Goal: Task Accomplishment & Management: Manage account settings

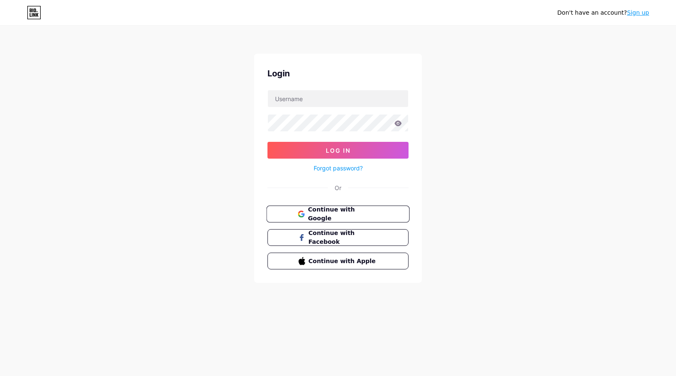
click at [316, 212] on span "Continue with Google" at bounding box center [343, 214] width 70 height 18
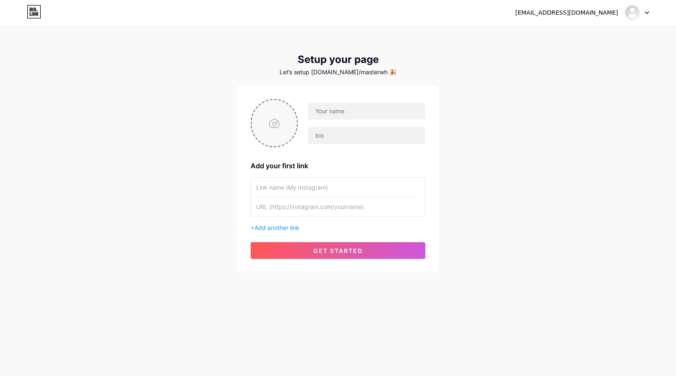
click at [283, 122] on input "file" at bounding box center [273, 123] width 45 height 47
type input "C:\fakepath\Screenshot_10.png"
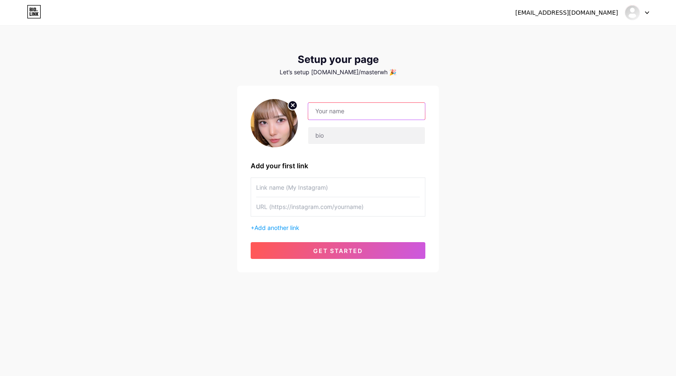
click at [399, 107] on input "text" at bounding box center [366, 111] width 117 height 17
drag, startPoint x: 496, startPoint y: 101, endPoint x: 474, endPoint y: 109, distance: 23.5
click at [496, 101] on div "[EMAIL_ADDRESS][DOMAIN_NAME] Dashboard Logout Setup your page Let’s setup [DOMA…" at bounding box center [338, 149] width 676 height 299
drag, startPoint x: 369, startPoint y: 105, endPoint x: 368, endPoint y: 112, distance: 7.2
click at [368, 112] on input "text" at bounding box center [366, 111] width 117 height 17
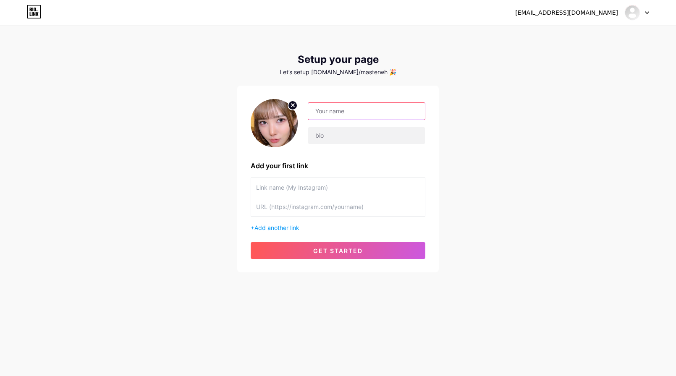
type input "f"
type input "ดูหนัง 24 ชม. อัพเดททุกวัน"
click at [351, 131] on input "text" at bounding box center [366, 135] width 117 height 17
click at [346, 137] on input "text" at bounding box center [366, 135] width 117 height 17
type input "โ"
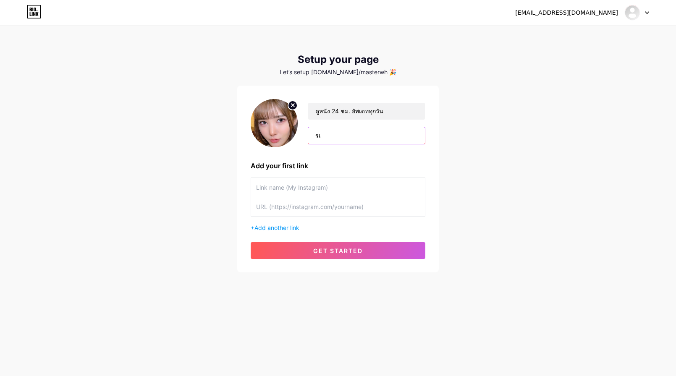
type input "ร"
type input "เ"
paste input "[PERSON_NAME][PERSON_NAME]ฟรี 50 บาท ใส่ 7puzz ดูหนัง 📍[URL][DOMAIN_NAME]"
click at [385, 130] on input "[PERSON_NAME]ฟรี 50 บาท ใส่" at bounding box center [366, 135] width 117 height 17
paste input "7puzz"
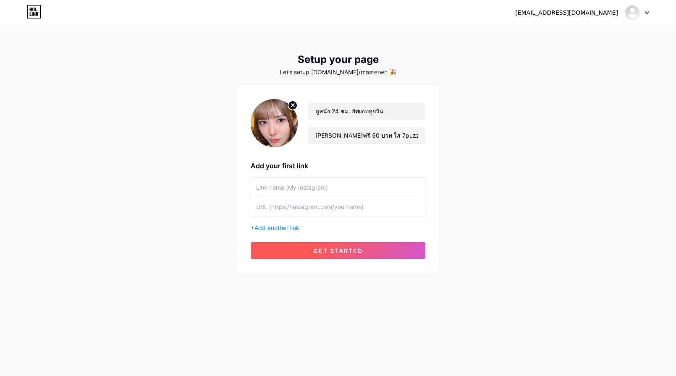
click at [308, 246] on button "get started" at bounding box center [338, 250] width 175 height 17
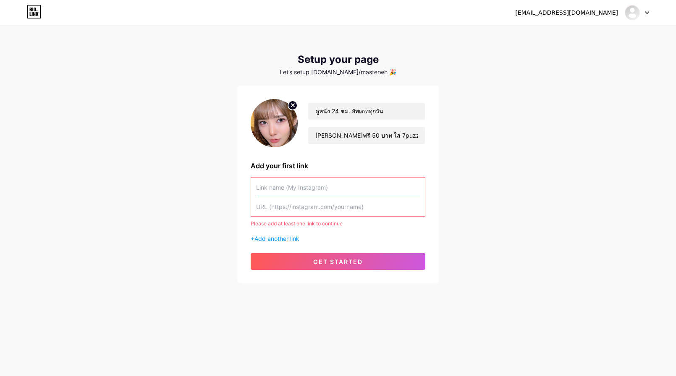
click at [317, 191] on input "text" at bounding box center [338, 187] width 164 height 19
click at [390, 134] on input "[PERSON_NAME]ฟรี 50 บาท ใส่ 7puzz" at bounding box center [366, 135] width 117 height 17
click at [315, 136] on input "[PERSON_NAME]ฟรี 50 บาท ใส่ 7puzz" at bounding box center [366, 135] width 117 height 17
drag, startPoint x: 381, startPoint y: 138, endPoint x: 422, endPoint y: 144, distance: 41.1
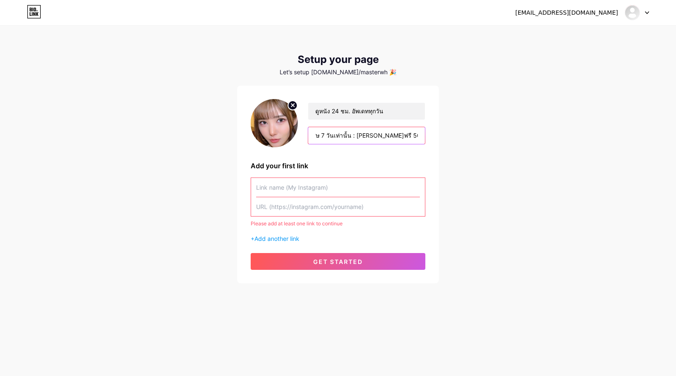
click at [424, 137] on input "พิเศษ 7 วันเท่านั้น : [PERSON_NAME]ฟรี 50 บาท ใส่ 7puzz" at bounding box center [366, 135] width 117 height 17
type input "พิเศษ 7 วันเท่านั้น : [PERSON_NAME]ฟรี 50 บาท ใส่ 7puzz"
click at [468, 144] on div "[EMAIL_ADDRESS][DOMAIN_NAME] Dashboard Logout Setup your page Let’s setup [DOMA…" at bounding box center [338, 155] width 676 height 310
click at [330, 188] on input "text" at bounding box center [338, 187] width 164 height 19
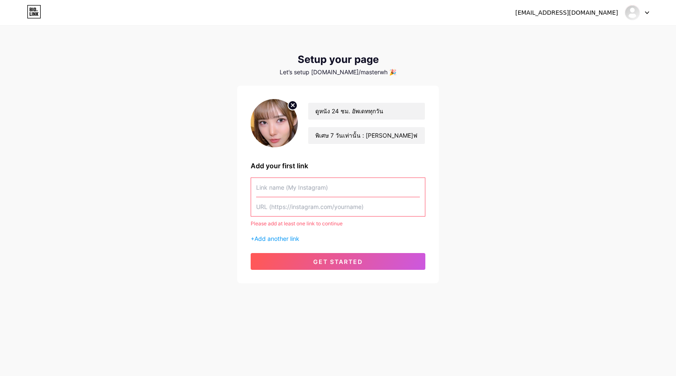
click at [319, 207] on input "text" at bounding box center [338, 206] width 164 height 19
paste input "[URL][DOMAIN_NAME]"
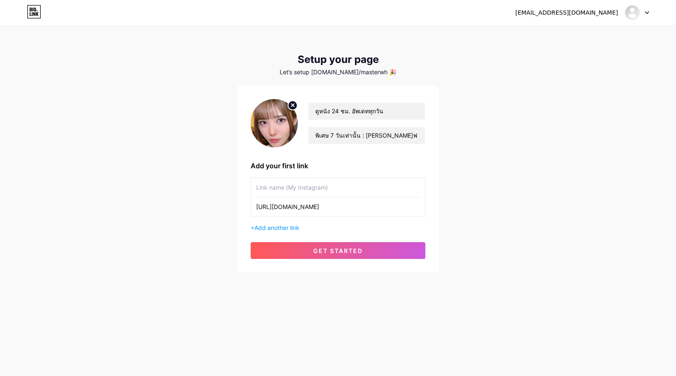
type input "[URL][DOMAIN_NAME]"
click at [308, 187] on input "text" at bounding box center [338, 187] width 164 height 19
type input "g"
type input "ล"
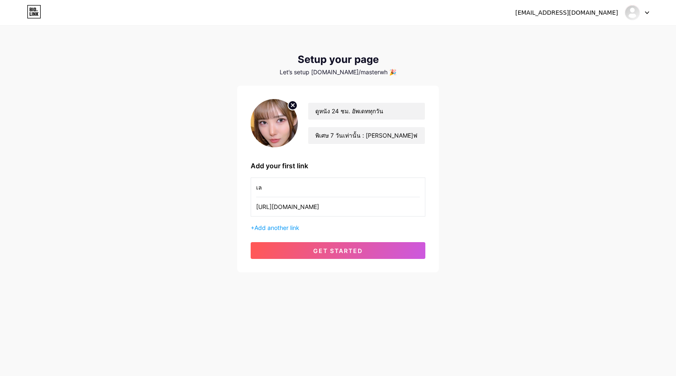
type input "เ"
paste input "[URL][DOMAIN_NAME]"
paste input "7puzz"
click at [256, 186] on input "[PERSON_NAME]ฟรี 50 บาท ใส่ 7puzz" at bounding box center [338, 187] width 164 height 19
drag, startPoint x: 327, startPoint y: 186, endPoint x: 332, endPoint y: 188, distance: 5.8
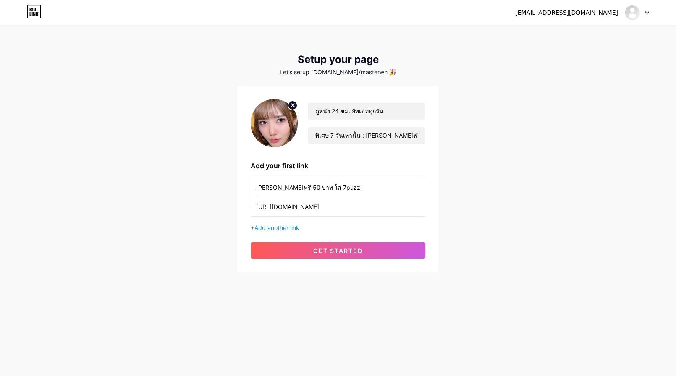
click at [327, 186] on input "[PERSON_NAME]ฟรี 50 บาท ใส่ 7puzz" at bounding box center [338, 187] width 164 height 19
type input "[PERSON_NAME]ฟรี 50 บาท ใส่ 7puzz"
click at [353, 253] on span "get started" at bounding box center [338, 250] width 50 height 7
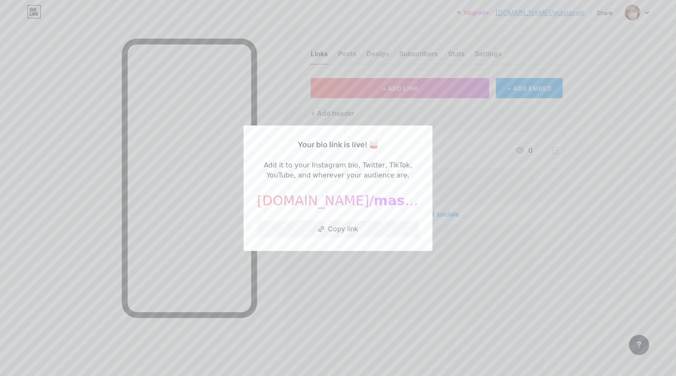
click at [459, 183] on div at bounding box center [338, 188] width 676 height 376
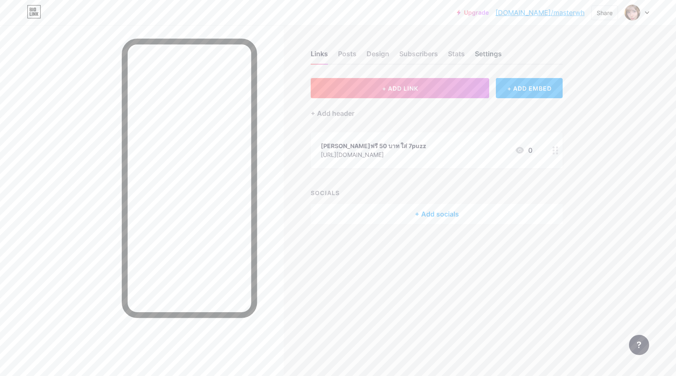
click at [479, 57] on div "Settings" at bounding box center [488, 56] width 27 height 15
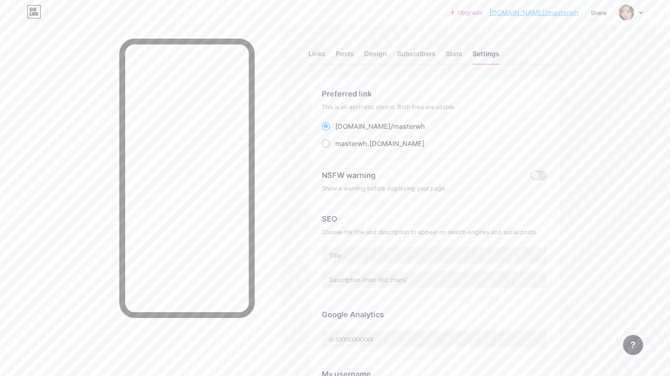
click at [367, 145] on span "masterwh" at bounding box center [351, 143] width 32 height 8
click at [340, 149] on input "masterwh .[DOMAIN_NAME]" at bounding box center [337, 151] width 5 height 5
radio input "true"
click at [393, 127] on span "masterwh" at bounding box center [409, 126] width 32 height 8
click at [340, 131] on input "[DOMAIN_NAME]/ masterwh" at bounding box center [337, 133] width 5 height 5
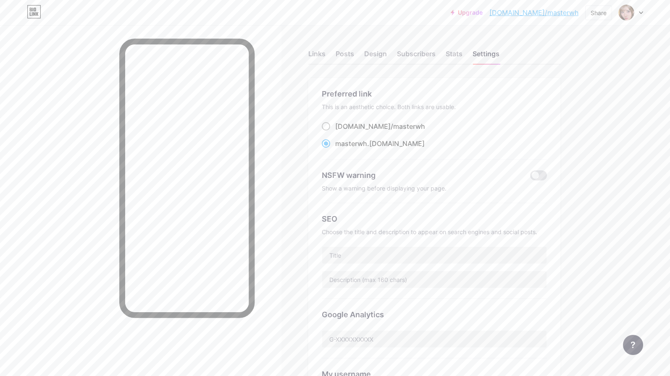
radio input "true"
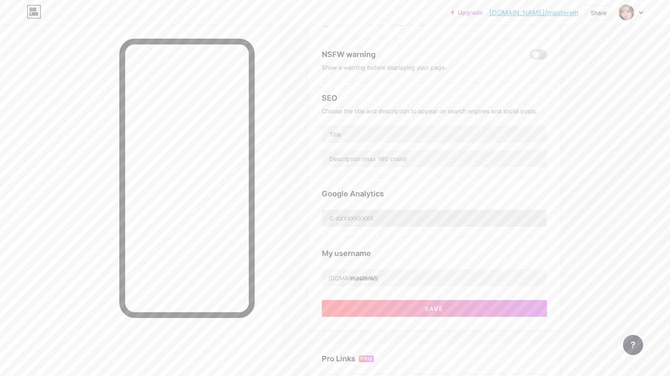
scroll to position [126, 0]
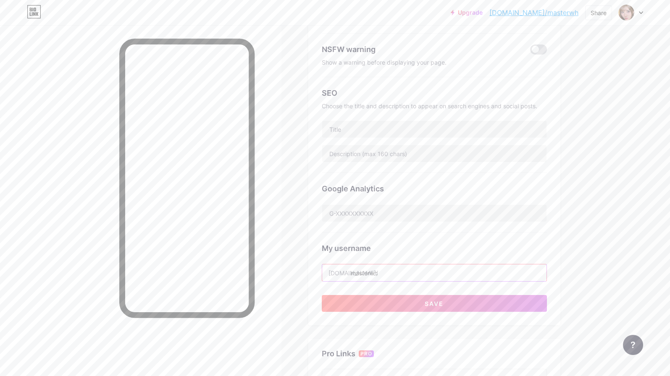
click at [383, 272] on input "masterwh" at bounding box center [434, 272] width 224 height 17
drag, startPoint x: 408, startPoint y: 272, endPoint x: 353, endPoint y: 272, distance: 55.0
click at [353, 272] on input "masterwh" at bounding box center [434, 272] width 224 height 17
type input "เ"
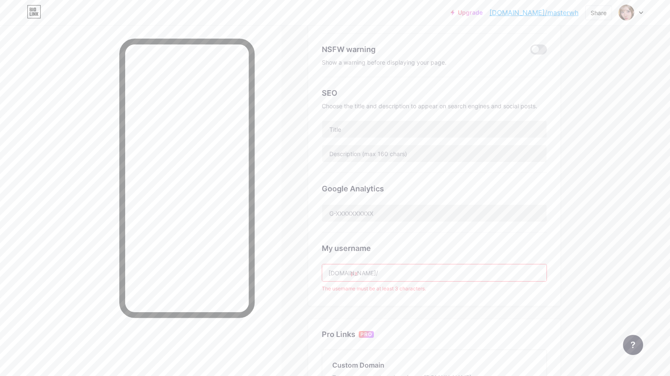
type input "p"
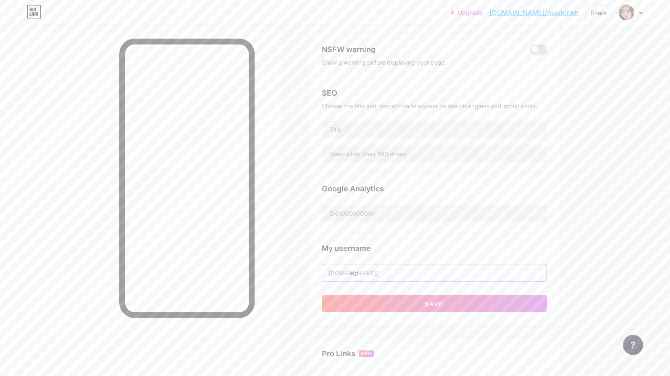
type input "d"
type input "xpremium"
click at [572, 238] on div "Links Posts Design Subscribers Stats Settings Preferred link This is an aesthet…" at bounding box center [297, 233] width 595 height 669
click at [383, 299] on button "Save" at bounding box center [434, 303] width 225 height 17
click at [371, 128] on input "text" at bounding box center [434, 129] width 224 height 17
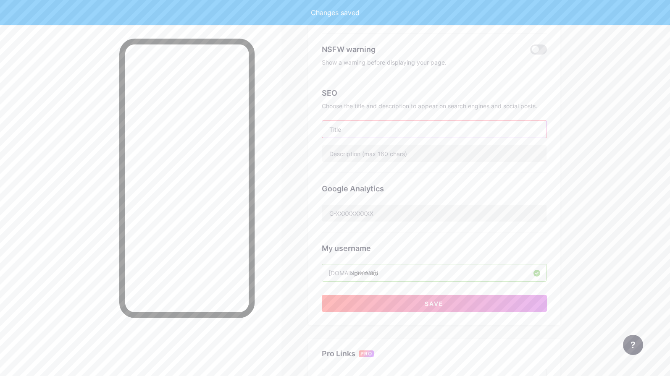
type input "f"
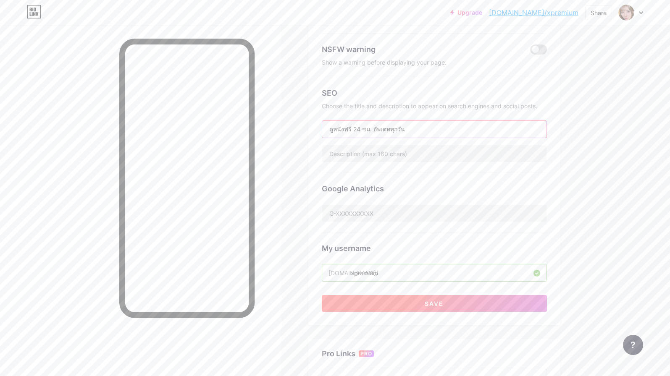
type input "ดูหนังฟรี 24 ชม. อัพเดททุกวัน"
click at [468, 302] on button "Save" at bounding box center [434, 303] width 225 height 17
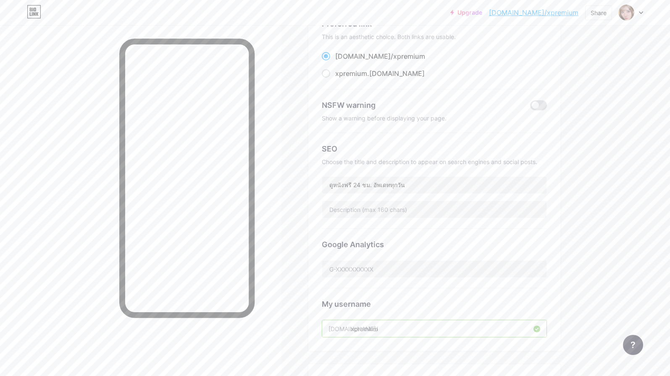
scroll to position [0, 0]
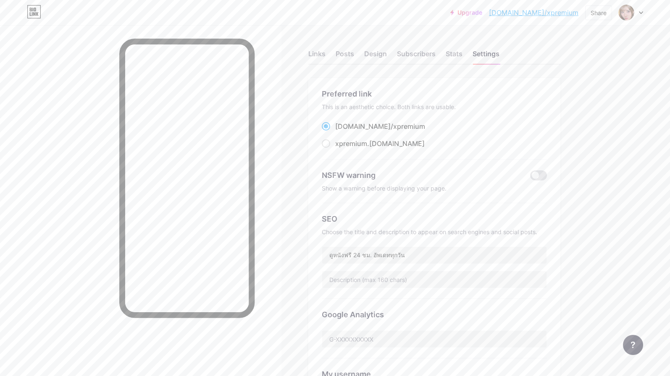
click at [328, 57] on div "Links Posts Design Subscribers Stats Settings" at bounding box center [434, 49] width 252 height 29
click at [325, 55] on div "Links" at bounding box center [316, 56] width 17 height 15
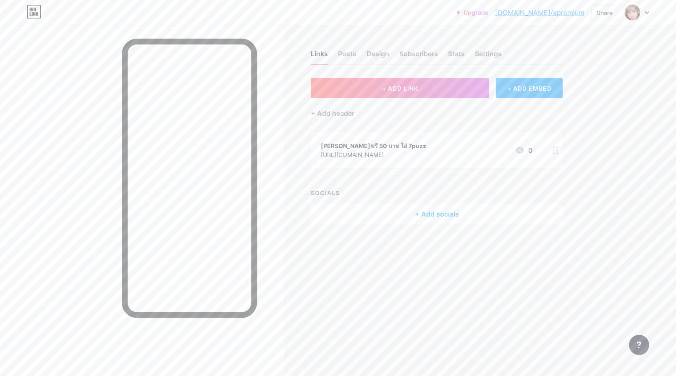
click at [431, 24] on div "Upgrade [DOMAIN_NAME]/xpremi... [DOMAIN_NAME]/xpremium Share Switch accounts ดู…" at bounding box center [338, 12] width 676 height 25
click at [554, 151] on icon at bounding box center [555, 151] width 6 height 8
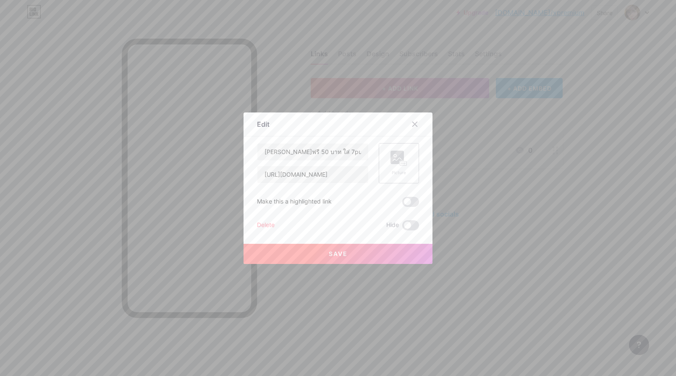
click at [397, 171] on div "Picture" at bounding box center [398, 173] width 17 height 6
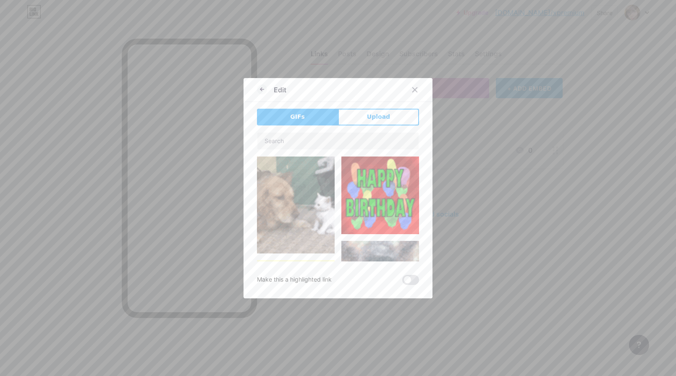
click at [361, 118] on button "Upload" at bounding box center [378, 117] width 81 height 17
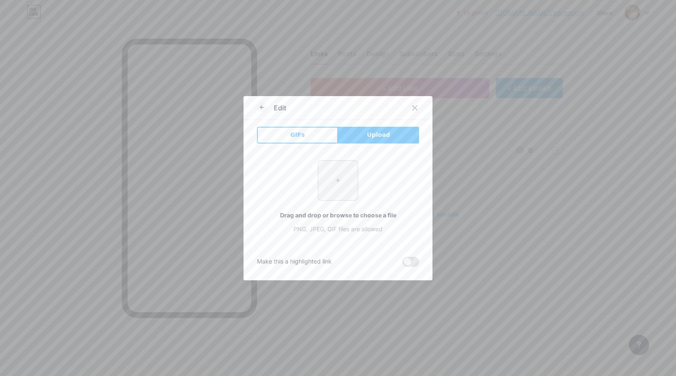
click at [330, 186] on input "file" at bounding box center [337, 180] width 39 height 39
type input "C:\fakepath\25436-9-play-now-button-clipart.png"
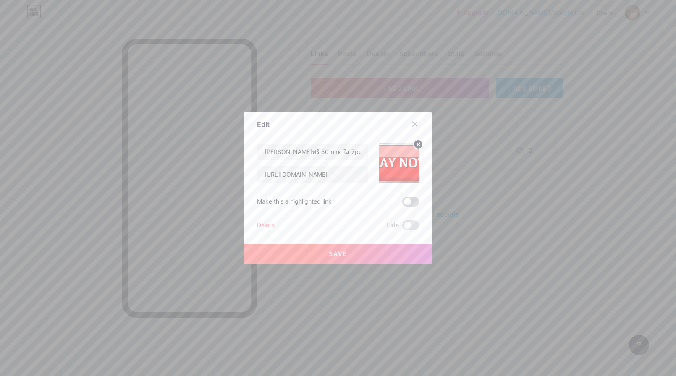
click at [406, 201] on span at bounding box center [410, 202] width 17 height 10
click at [402, 204] on input "checkbox" at bounding box center [402, 204] width 0 height 0
click at [411, 203] on span at bounding box center [410, 202] width 17 height 10
click at [402, 204] on input "checkbox" at bounding box center [402, 204] width 0 height 0
click at [418, 143] on circle at bounding box center [417, 144] width 9 height 9
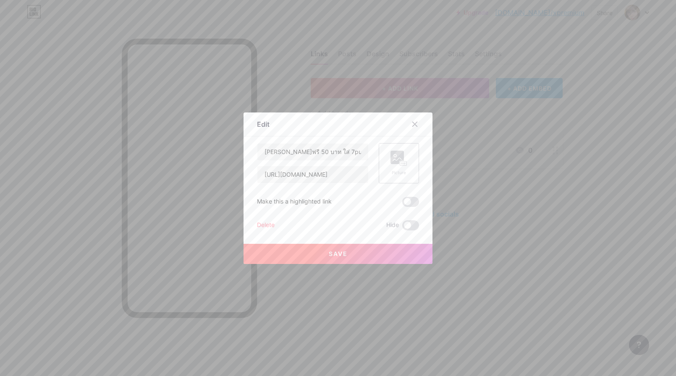
click at [405, 161] on rect at bounding box center [403, 163] width 7 height 4
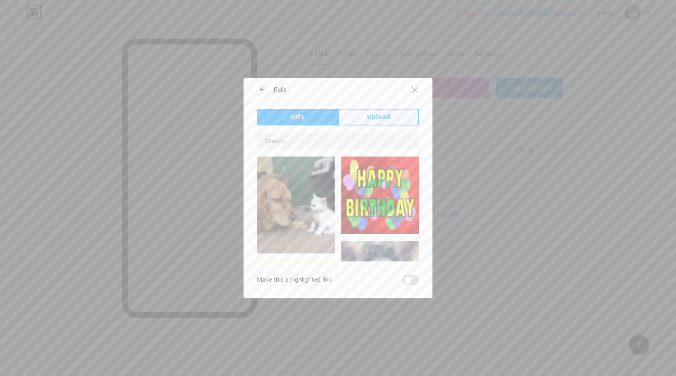
click at [377, 121] on button "Upload" at bounding box center [378, 117] width 81 height 17
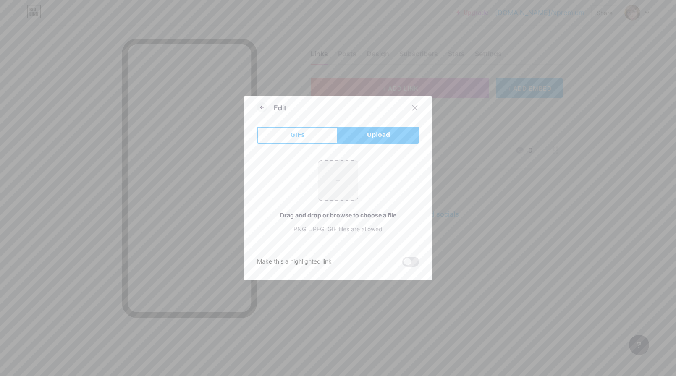
click at [344, 195] on input "file" at bounding box center [337, 180] width 39 height 39
type input "C:\fakepath\png-transparent-nba-2k18-adidas-footwear-shoe-boot-play-now-button-…"
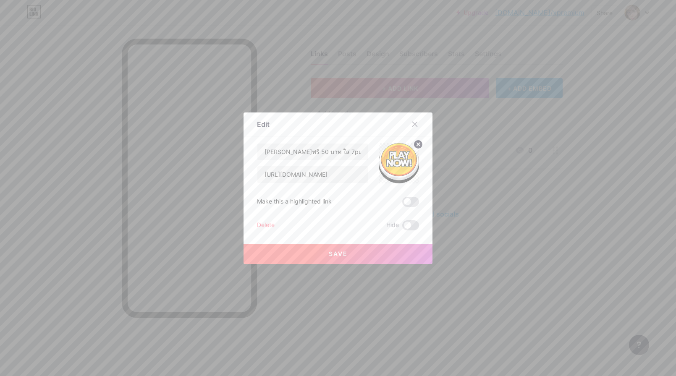
click at [382, 255] on button "Save" at bounding box center [337, 254] width 189 height 20
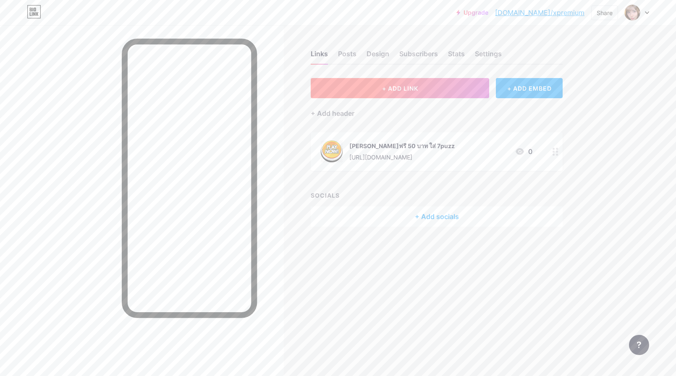
click at [448, 88] on button "+ ADD LINK" at bounding box center [400, 88] width 178 height 20
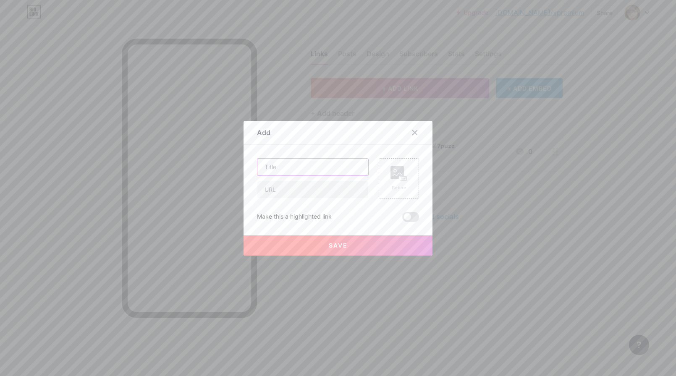
click at [337, 163] on input "text" at bounding box center [312, 167] width 111 height 17
paste input "[URL][DOMAIN_NAME]"
type input "[URL][DOMAIN_NAME]"
click at [297, 191] on input "text" at bounding box center [312, 189] width 111 height 17
paste input "[URL][DOMAIN_NAME]"
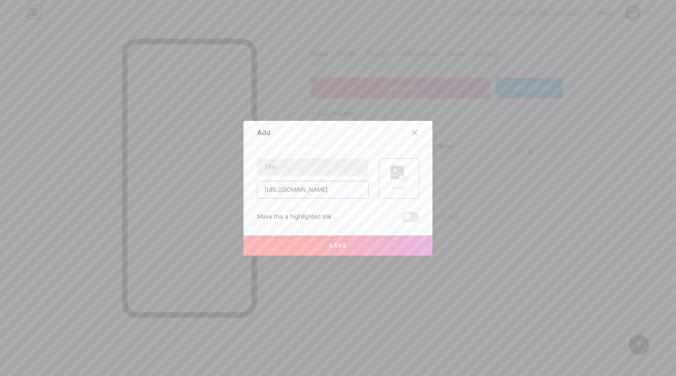
type input "[URL][DOMAIN_NAME]"
click at [294, 167] on input "text" at bounding box center [312, 167] width 111 height 17
type input "เ"
click at [283, 167] on input "ทางเข้าปลอดภัย 24 ชม." at bounding box center [312, 167] width 111 height 17
paste input "💓"
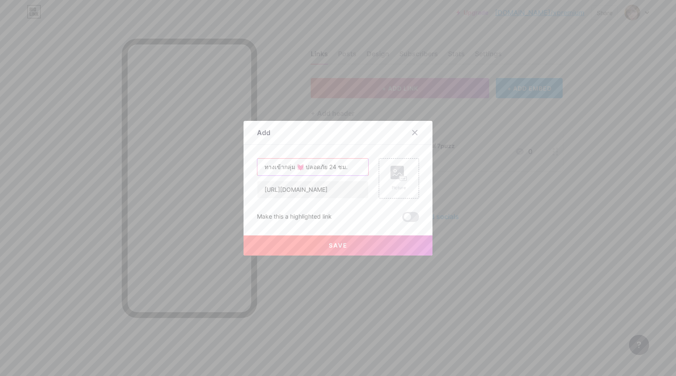
click at [353, 169] on input "ทางเข้ากลุ่ม 💓 ปลอดภัย 24 ชม." at bounding box center [312, 167] width 111 height 17
type input "ทางเข้ากลุ่ม 💓 ปลอดภัย 24 ชม."
click at [412, 213] on span at bounding box center [410, 217] width 17 height 10
click at [402, 219] on input "checkbox" at bounding box center [402, 219] width 0 height 0
click at [384, 243] on button "Save" at bounding box center [337, 245] width 189 height 20
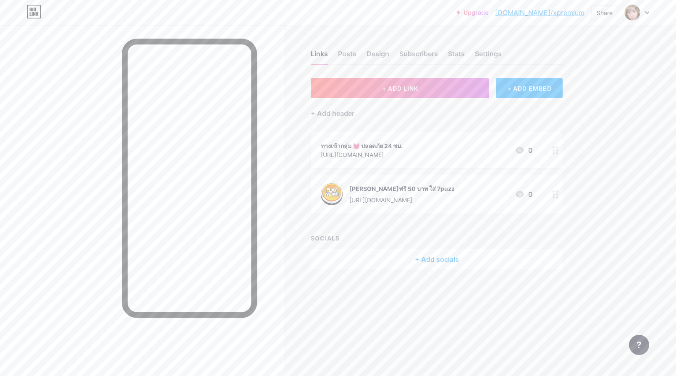
click at [557, 194] on circle at bounding box center [557, 195] width 2 height 2
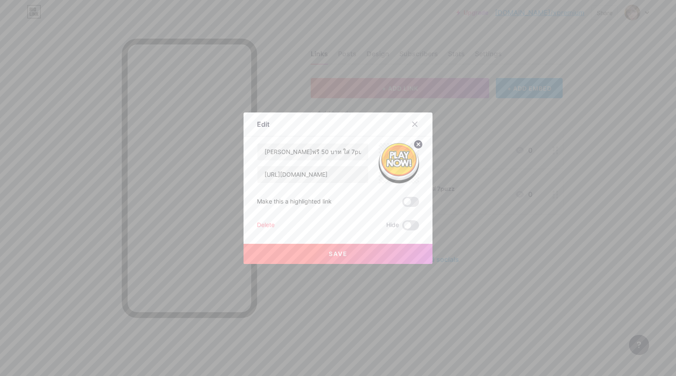
click at [407, 204] on span at bounding box center [410, 202] width 17 height 10
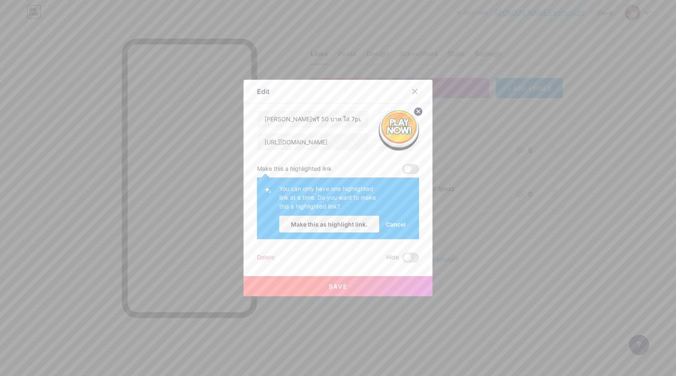
click at [411, 168] on span at bounding box center [410, 169] width 17 height 10
click at [410, 168] on span at bounding box center [410, 169] width 17 height 10
click at [365, 226] on span "Make this as highlight link." at bounding box center [329, 224] width 76 height 7
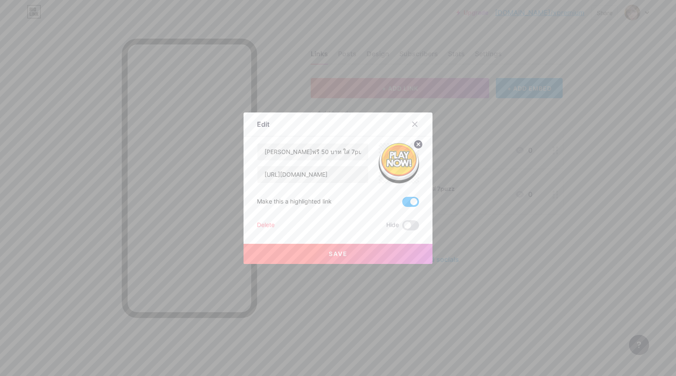
click at [352, 254] on button "Save" at bounding box center [337, 254] width 189 height 20
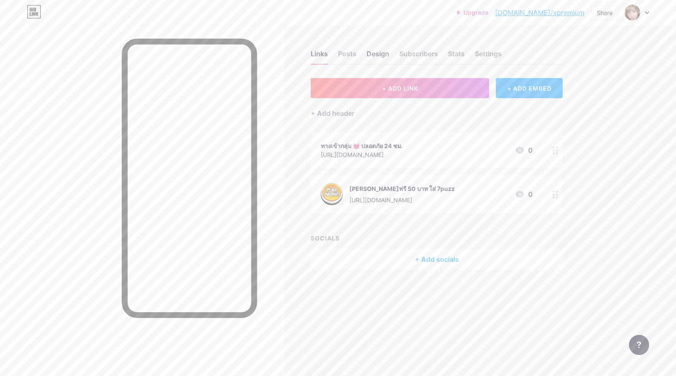
click at [385, 52] on div "Design" at bounding box center [377, 56] width 23 height 15
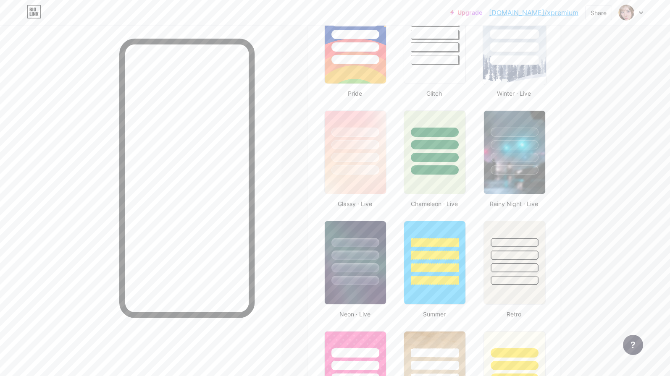
scroll to position [420, 0]
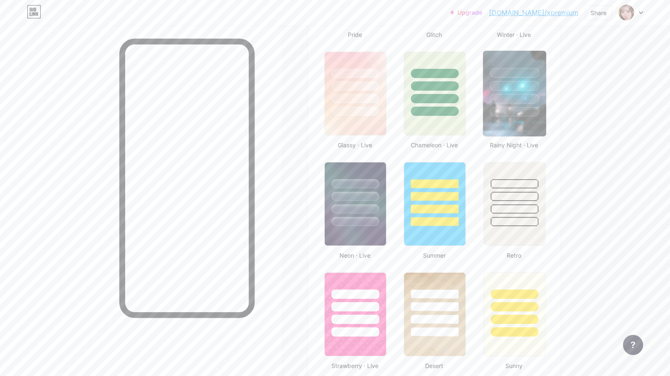
click at [512, 115] on div at bounding box center [513, 112] width 49 height 10
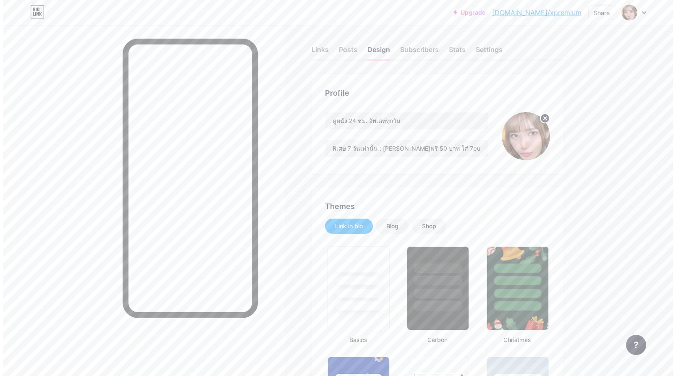
scroll to position [0, 0]
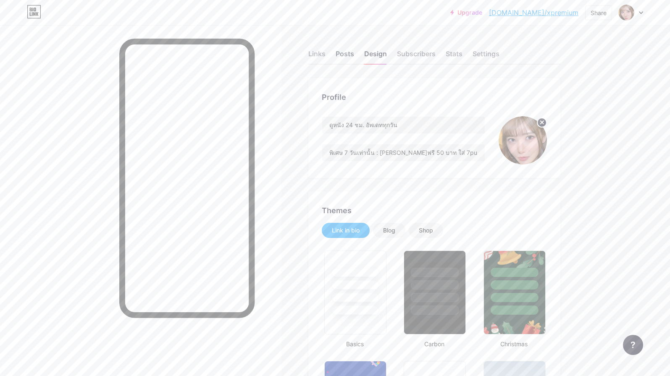
click at [342, 58] on div "Posts" at bounding box center [344, 56] width 18 height 15
click at [324, 58] on div "Links" at bounding box center [316, 56] width 17 height 15
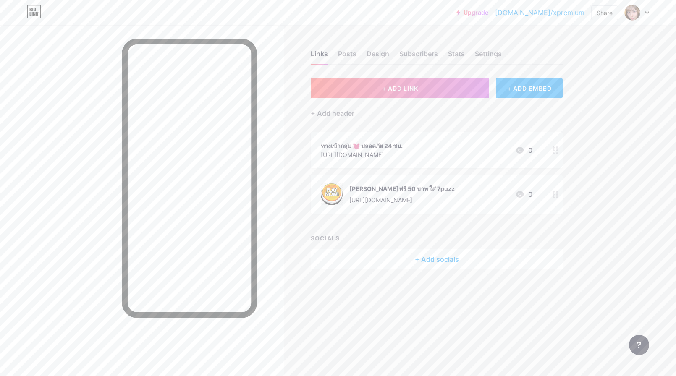
click at [443, 157] on div "ทางเข้ากลุ่ม 💓 ปลอดภัย 24 ชม. [URL][DOMAIN_NAME] 0" at bounding box center [427, 150] width 212 height 19
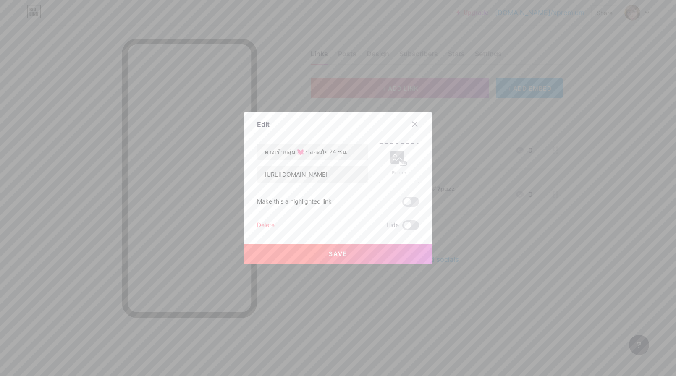
click at [401, 168] on div "Picture" at bounding box center [398, 163] width 17 height 25
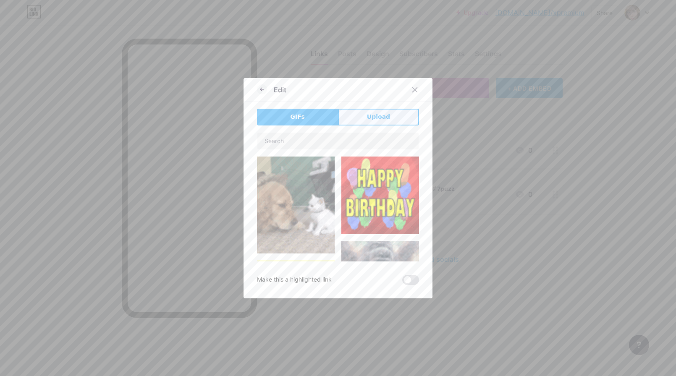
click at [388, 117] on span "Upload" at bounding box center [378, 116] width 23 height 9
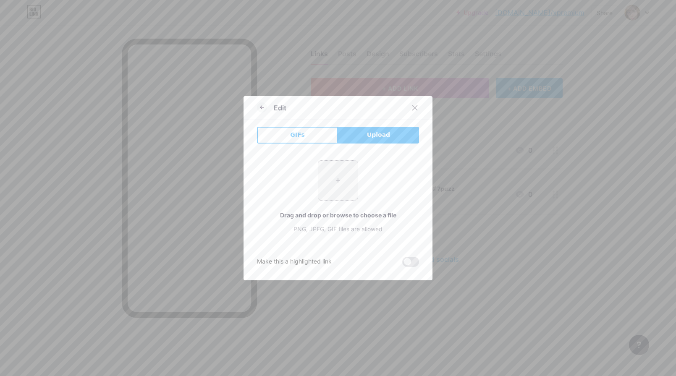
click at [336, 177] on input "file" at bounding box center [337, 180] width 39 height 39
type input "C:\fakepath\sm_5b321ca4f02e2.jpg"
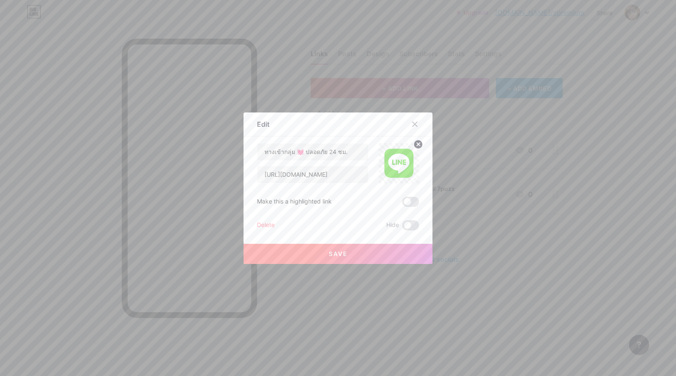
click at [364, 254] on button "Save" at bounding box center [337, 254] width 189 height 20
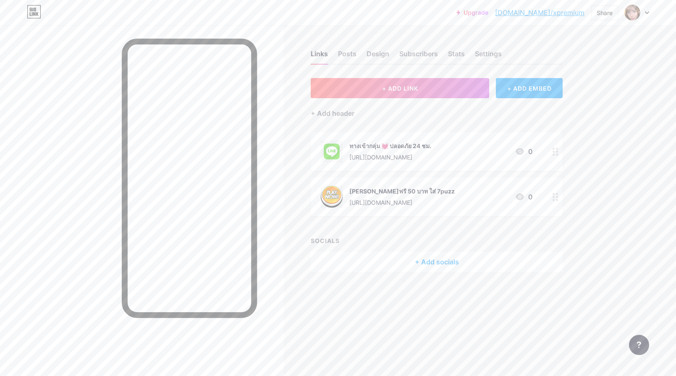
click at [424, 257] on div "+ Add socials" at bounding box center [437, 262] width 252 height 20
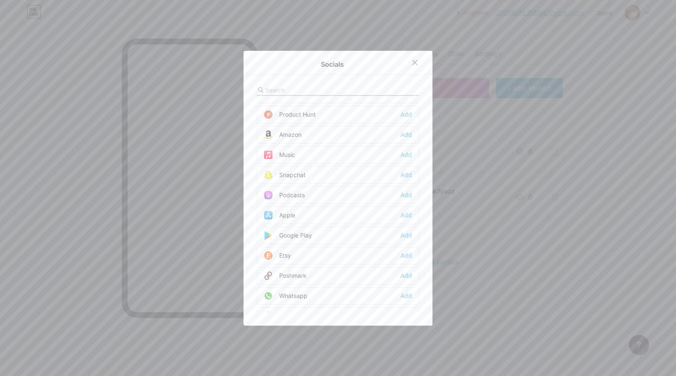
scroll to position [546, 0]
click at [520, 291] on div at bounding box center [338, 188] width 676 height 376
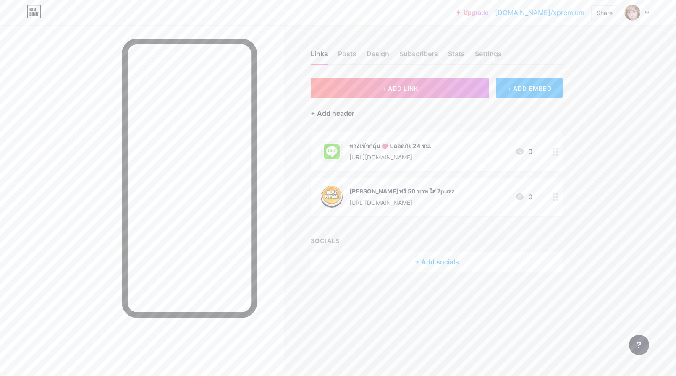
click at [347, 113] on div "+ Add header" at bounding box center [333, 113] width 44 height 10
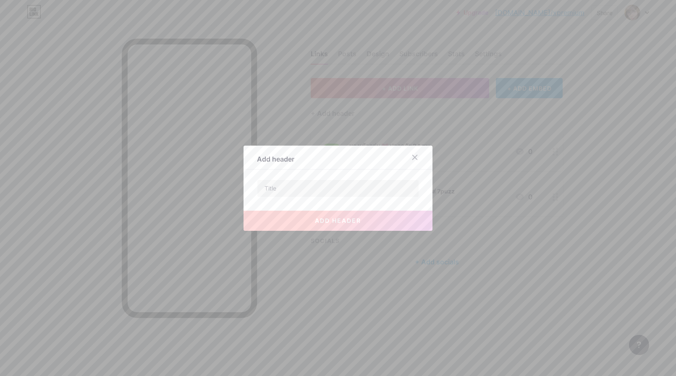
click at [421, 154] on div at bounding box center [419, 157] width 25 height 15
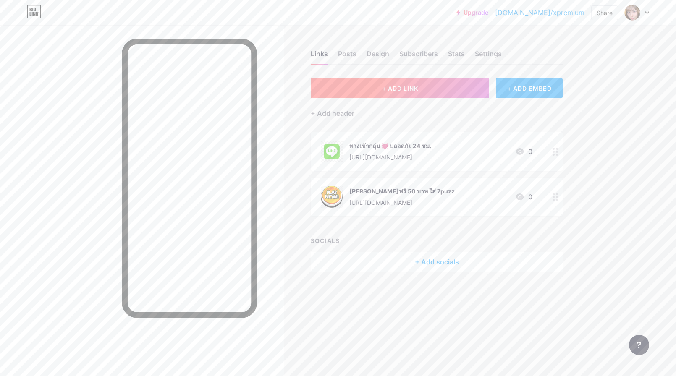
click at [468, 86] on button "+ ADD LINK" at bounding box center [400, 88] width 178 height 20
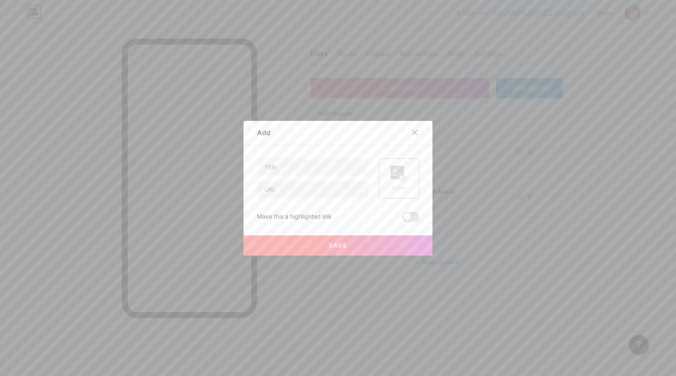
drag, startPoint x: 420, startPoint y: 133, endPoint x: 424, endPoint y: 130, distance: 5.3
click at [419, 133] on div at bounding box center [414, 132] width 15 height 15
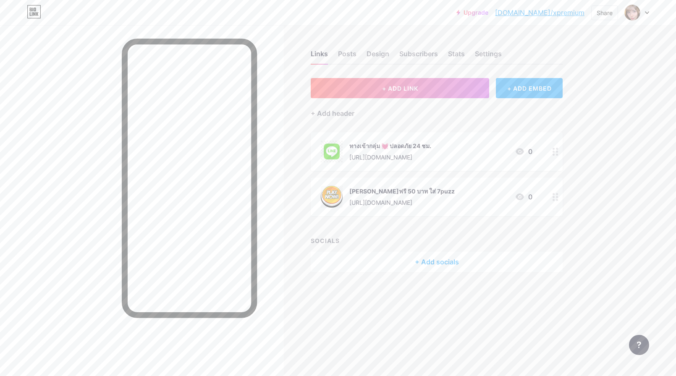
click at [511, 96] on div "+ ADD EMBED" at bounding box center [529, 88] width 67 height 20
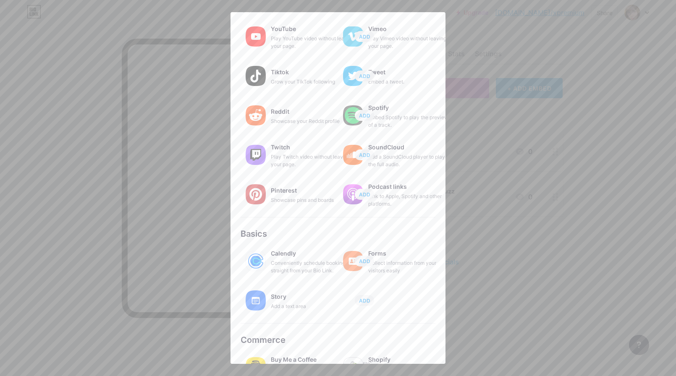
scroll to position [76, 0]
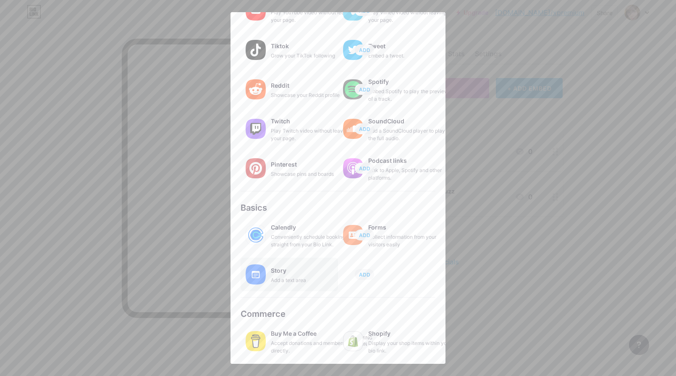
click at [310, 274] on div "Story" at bounding box center [313, 271] width 84 height 12
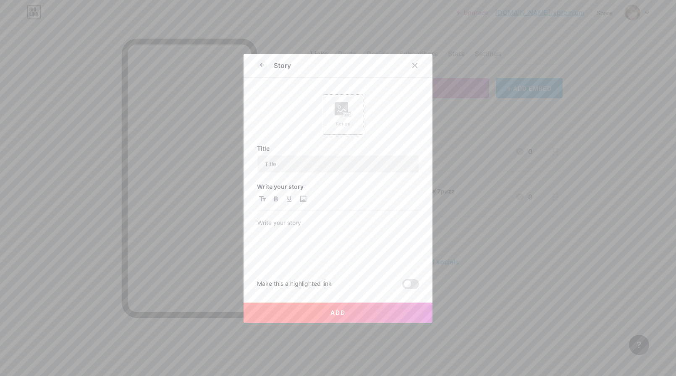
click at [350, 120] on div "Picture" at bounding box center [343, 114] width 17 height 25
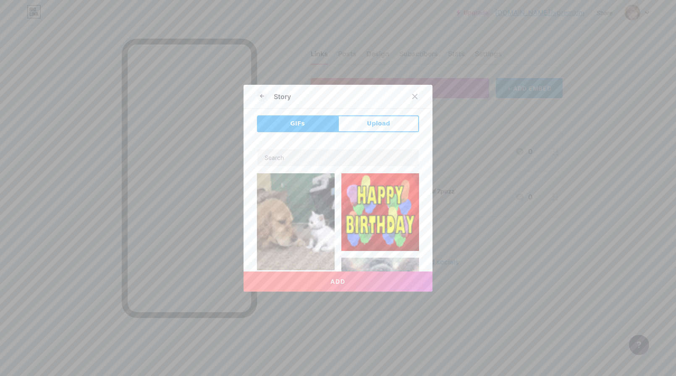
click at [360, 129] on button "Upload" at bounding box center [378, 123] width 81 height 17
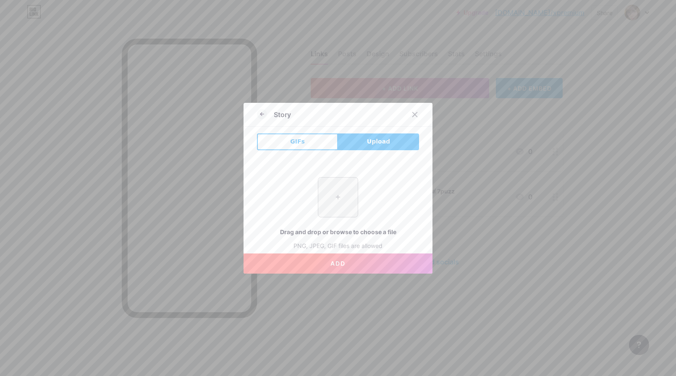
click at [344, 183] on input "file" at bounding box center [337, 197] width 39 height 39
type input "C:\fakepath\Screenshot_2.png"
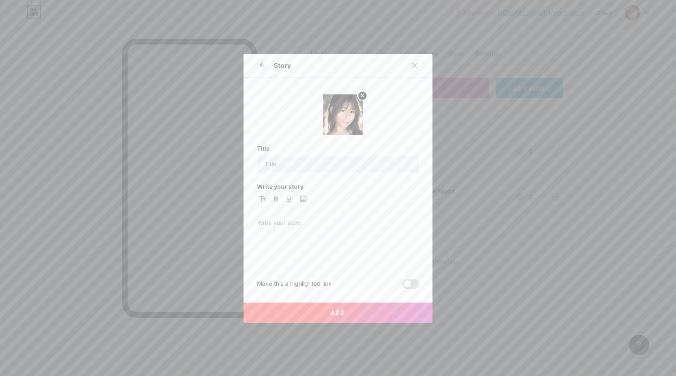
click at [362, 94] on icon at bounding box center [362, 95] width 3 height 3
click at [345, 122] on div "Picture" at bounding box center [343, 124] width 17 height 6
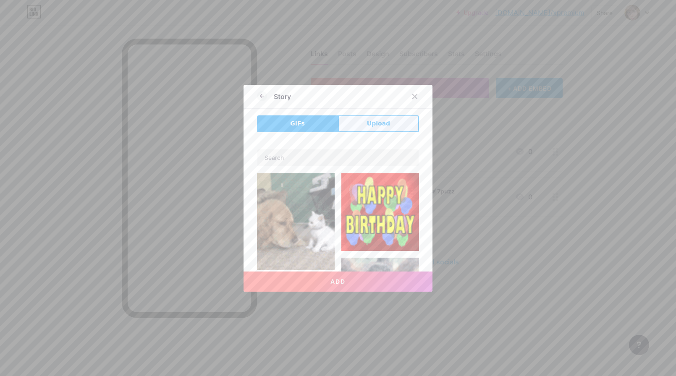
click at [365, 129] on button "Upload" at bounding box center [378, 123] width 81 height 17
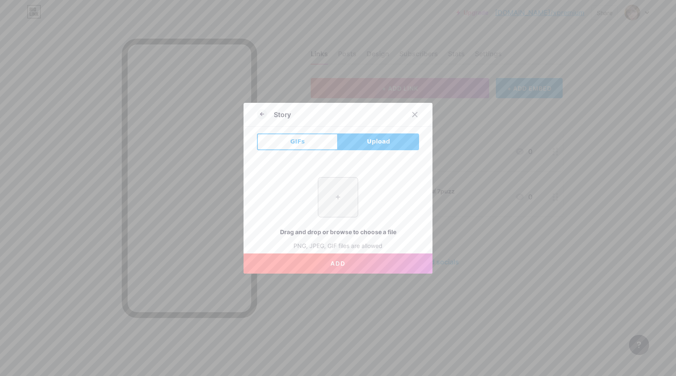
click at [344, 205] on input "file" at bounding box center [337, 197] width 39 height 39
type input "C:\fakepath\SONE-590.png"
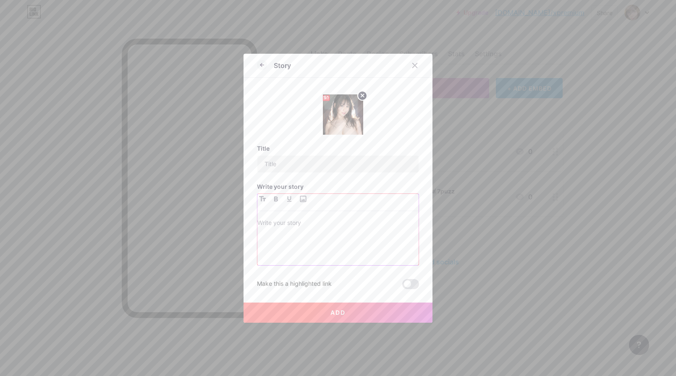
click at [295, 228] on p at bounding box center [337, 224] width 161 height 12
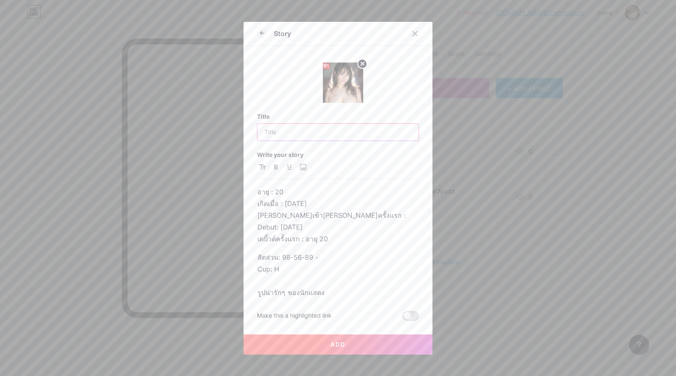
click at [288, 131] on input "text" at bounding box center [337, 132] width 161 height 17
type input "Umika [PERSON_NAME]มิกะ นักแสดงตัวท๊อป"
click at [330, 285] on p "สัดส่วน: 98-56-89 - Cup: H รูปน่ารักๆ ของนักแสดง" at bounding box center [337, 274] width 161 height 47
click at [293, 292] on p "สัดส่วน: 98-56-89 - Cup: H รูปน่ารักๆ ของนักแสดง" at bounding box center [337, 286] width 161 height 71
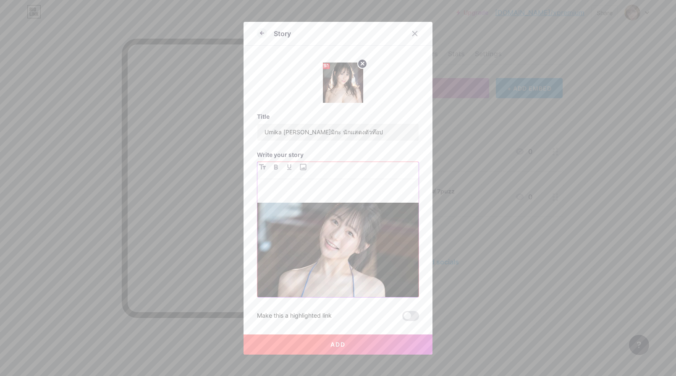
scroll to position [30, 0]
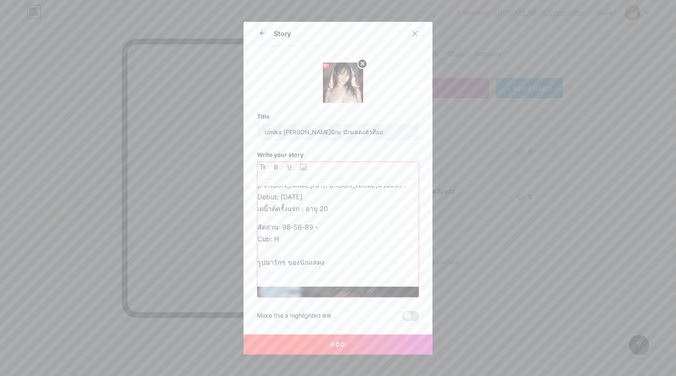
click at [292, 270] on div "อายุ : 20 เกิดเมื่อ : [DATE] [PERSON_NAME]เข้า[PERSON_NAME]ครั้งแรก : Debut: [D…" at bounding box center [337, 241] width 161 height 111
click at [291, 265] on p "สัดส่วน: 98-56-89 - Cup: H รูปน่ารักๆ ของนักแสดง" at bounding box center [337, 250] width 161 height 59
click at [279, 267] on p "สัดส่วน: 98-56-89 - Cup: H รูปน่ารักๆ ของนักแสดง" at bounding box center [337, 250] width 161 height 59
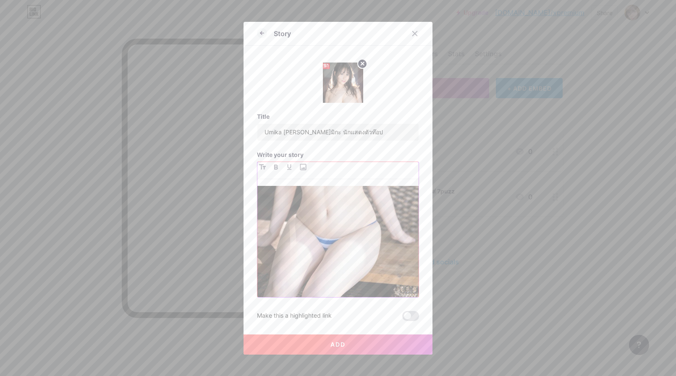
scroll to position [301, 0]
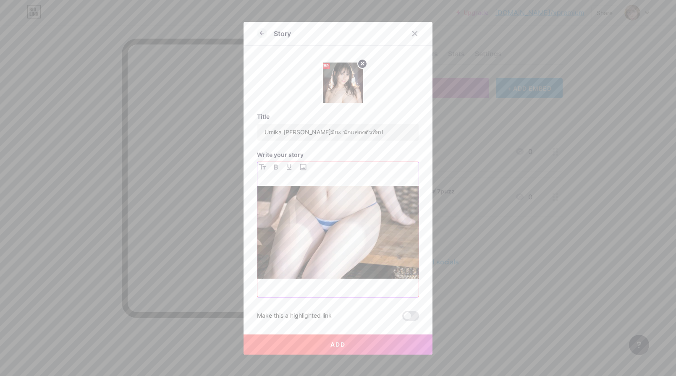
click at [292, 259] on div "อายุ : 20 เกิดเมื่อ : [DATE] [PERSON_NAME]เข้า[PERSON_NAME]ครั้งแรก : Debut: [D…" at bounding box center [337, 241] width 161 height 111
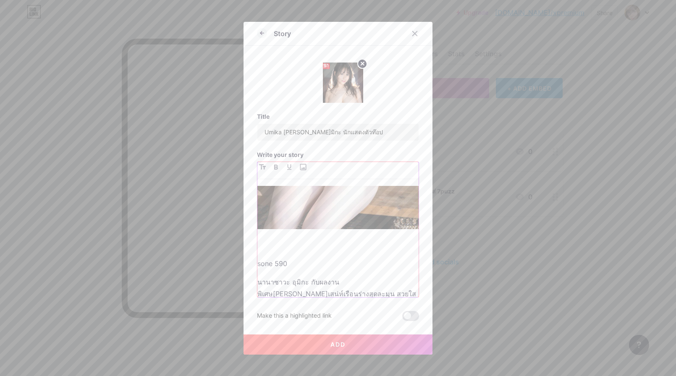
scroll to position [362, 0]
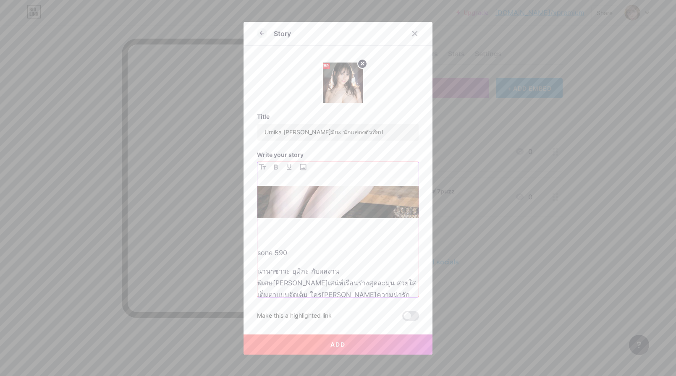
click at [272, 291] on div "อายุ : 20 เกิดเมื่อ : [DATE] [PERSON_NAME]เข้า[PERSON_NAME]ครั้งแรก : Debut: [D…" at bounding box center [337, 241] width 161 height 111
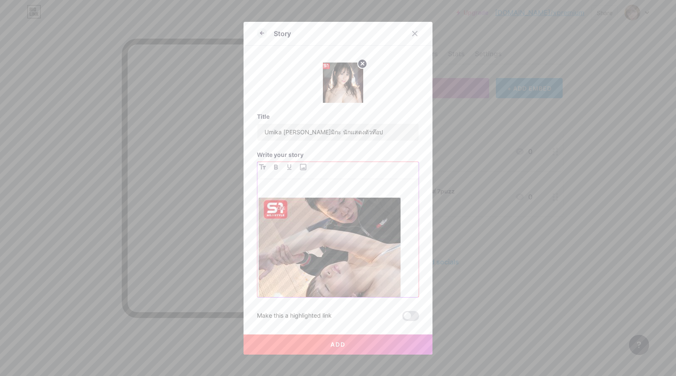
scroll to position [510, 0]
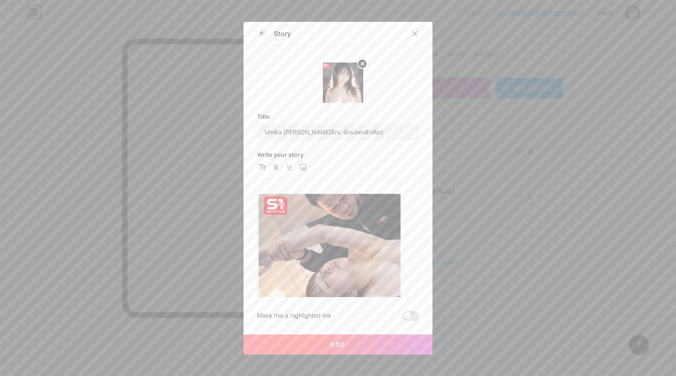
click at [346, 346] on button "Add" at bounding box center [337, 345] width 189 height 20
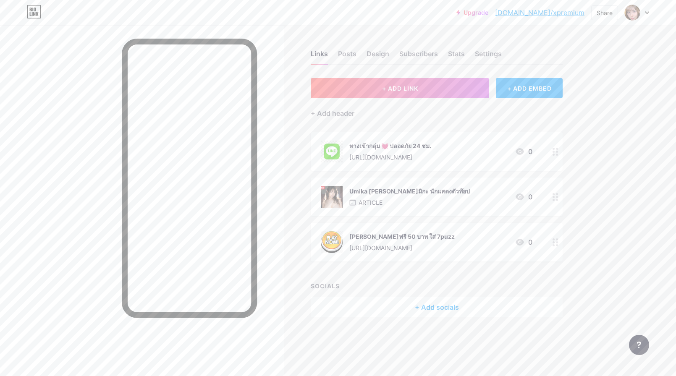
drag, startPoint x: 390, startPoint y: 221, endPoint x: 389, endPoint y: 259, distance: 37.8
click at [389, 259] on span "ทางเข้ากลุ่ม 💓 ปลอดภัย 24 ชม. [URL][DOMAIN_NAME] 0 Umika [PERSON_NAME]มิกะ นักแ…" at bounding box center [437, 196] width 252 height 129
click at [458, 270] on div "+ ADD LINK + ADD EMBED + Add header ทางเข้ากลุ่ม 💓 ปลอดภัย 24 ชม. [URL][DOMAIN_…" at bounding box center [437, 197] width 252 height 239
drag, startPoint x: 421, startPoint y: 245, endPoint x: 425, endPoint y: 229, distance: 16.4
click at [425, 229] on div "[PERSON_NAME]ฟรี 50 บาท ใส่ 7puzz [URL][DOMAIN_NAME] 0" at bounding box center [437, 242] width 252 height 39
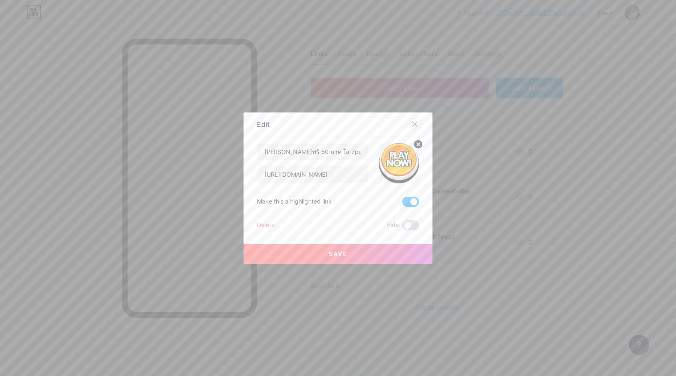
click at [417, 128] on div at bounding box center [414, 124] width 15 height 15
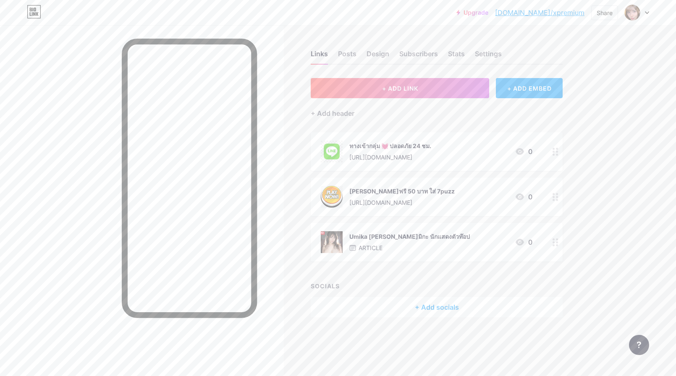
click at [440, 309] on div "+ Add socials" at bounding box center [437, 307] width 252 height 20
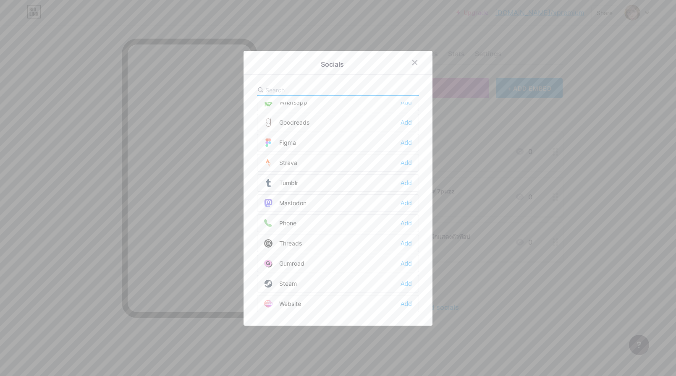
scroll to position [757, 0]
click at [528, 264] on div at bounding box center [338, 188] width 676 height 376
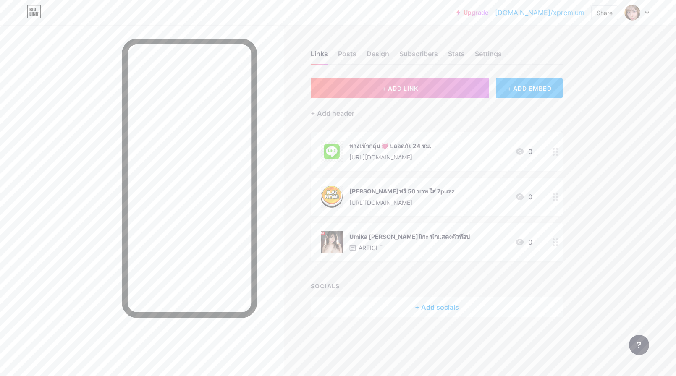
click at [522, 82] on div "+ ADD EMBED" at bounding box center [529, 88] width 67 height 20
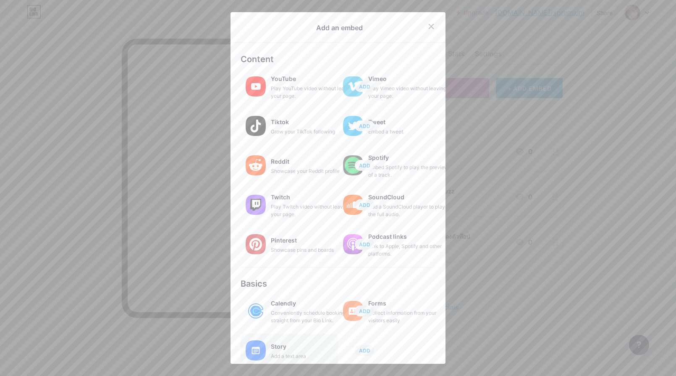
click at [287, 347] on div "Story" at bounding box center [313, 347] width 84 height 12
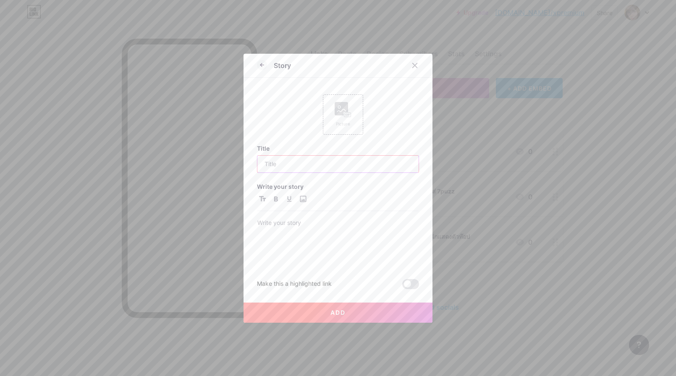
click at [308, 167] on input "text" at bounding box center [337, 164] width 161 height 17
paste input "[PERSON_NAME]"
click at [289, 165] on input "[PERSON_NAME] รูอิ นักแสดง" at bounding box center [337, 164] width 161 height 17
click at [311, 167] on input "Rui รูอิ นักแสดง" at bounding box center [337, 164] width 161 height 17
type input "Rui รูอิ นักแสดง"
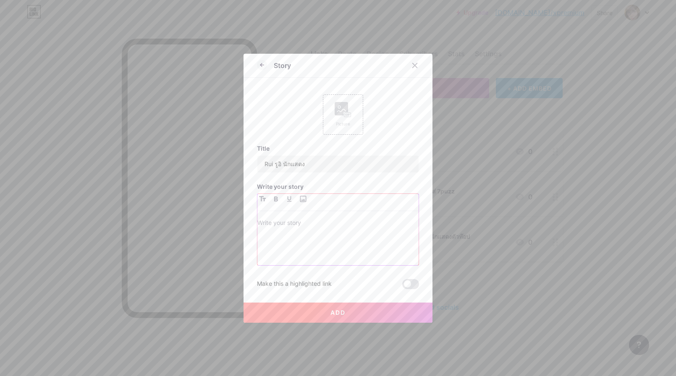
click at [291, 229] on p at bounding box center [337, 224] width 161 height 12
paste div
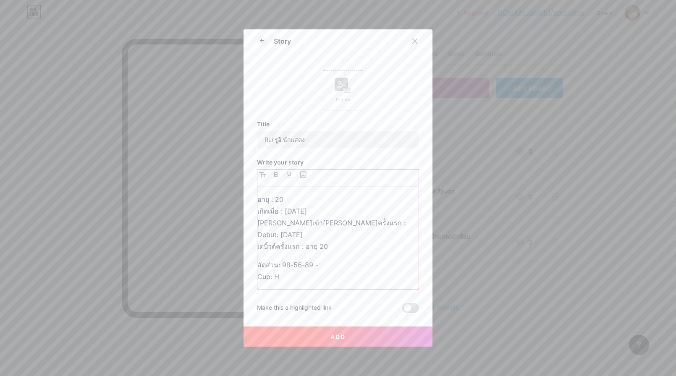
click at [293, 209] on p "อายุ : 20 เกิดเมื่อ : [DATE] [PERSON_NAME]เข้า[PERSON_NAME]ครั้งแรก : Debut: [D…" at bounding box center [337, 223] width 161 height 59
drag, startPoint x: 283, startPoint y: 220, endPoint x: 326, endPoint y: 218, distance: 42.8
click at [326, 218] on p "อายุ : 26 เกิดเมื่อ : [DATE] [PERSON_NAME]เข้า[PERSON_NAME]ครั้งแรก : Debut: [D…" at bounding box center [337, 223] width 161 height 59
click at [369, 230] on p "อายุ : 26 เกิดเมื่อ : [DATE] [PERSON_NAME]เข้า[PERSON_NAME]ครั้งแรก : Debut: [D…" at bounding box center [337, 223] width 161 height 59
click at [388, 230] on p "อายุ : 26 เกิดเมื่อ : [DATE] [PERSON_NAME]เข้า[PERSON_NAME]ครั้งแรก : Debut: [D…" at bounding box center [337, 223] width 161 height 59
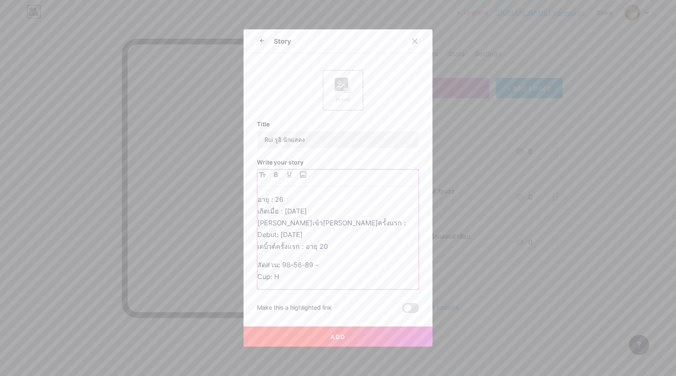
click at [332, 241] on p "อายุ : 26 เกิดเมื่อ : [DATE] [PERSON_NAME]เข้า[PERSON_NAME]ครั้งแรก : Debut: [D…" at bounding box center [337, 223] width 161 height 59
click at [290, 259] on p "สัดส่วน: 98-56-89 - Cup: H" at bounding box center [337, 271] width 161 height 24
click at [341, 259] on p "สัดส่วน: 90-60-90 - Cup: H" at bounding box center [337, 271] width 161 height 24
click at [301, 269] on p "สัดส่วน: 90-60-90 Cup: H" at bounding box center [337, 271] width 161 height 24
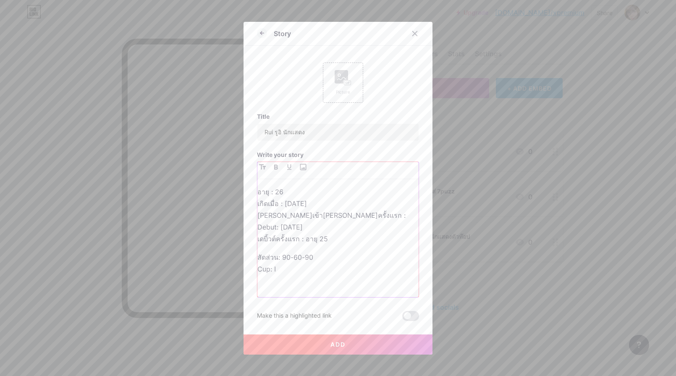
click at [281, 274] on p "สัดส่วน: 90-60-90 Cup: I" at bounding box center [337, 274] width 161 height 47
click at [274, 277] on p "สัดส่วน: 90-60-90 Cup: I" at bounding box center [337, 274] width 161 height 47
click at [273, 274] on p "สัดส่วน: 90-60-90 Cup: I" at bounding box center [337, 274] width 161 height 47
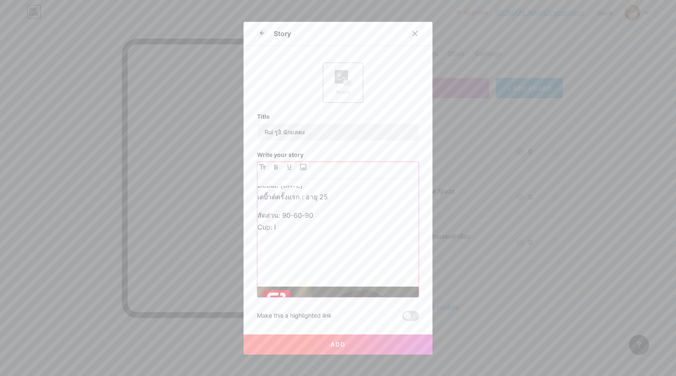
click at [273, 246] on p "สัดส่วน: 90-60-90 Cup: I" at bounding box center [337, 244] width 161 height 71
click at [281, 259] on p "สัดส่วน: 90-60-90 Cup: I" at bounding box center [337, 244] width 161 height 71
click at [289, 258] on p "สัดส่วน: 90-60-90 Cup: I" at bounding box center [337, 244] width 161 height 71
click at [290, 269] on div "อายุ : 26 เกิดเมื่อ : [DATE] [PERSON_NAME]เข้า[PERSON_NAME]ครั้งแรก : Debut: [D…" at bounding box center [337, 241] width 161 height 111
click at [279, 270] on link "SONE-937" at bounding box center [274, 274] width 34 height 8
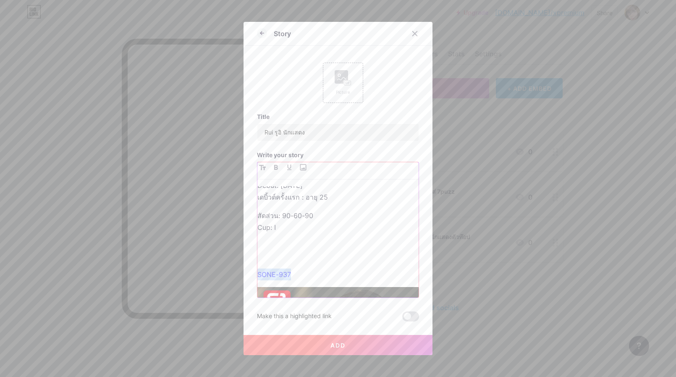
drag, startPoint x: 301, startPoint y: 262, endPoint x: 245, endPoint y: 261, distance: 55.9
click at [245, 261] on div "Story Picture Title [PERSON_NAME] นักแสดง Write your story อายุ : 26 เกิดเมื่อ …" at bounding box center [337, 188] width 189 height 333
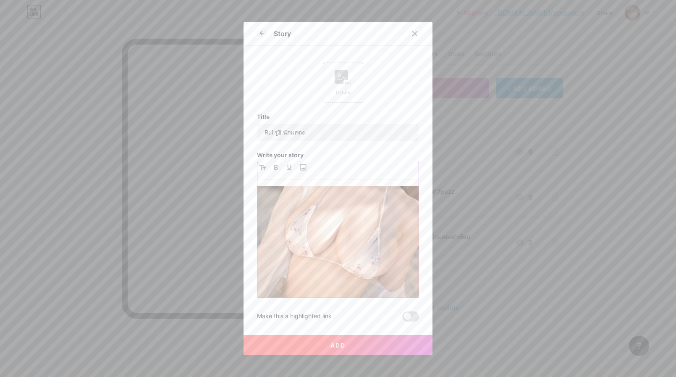
scroll to position [262, 0]
click at [361, 290] on div "อายุ : 26 เกิดเมื่อ : [DATE] [PERSON_NAME]เข้า[PERSON_NAME]ครั้งแรก : Debut: [D…" at bounding box center [337, 241] width 161 height 111
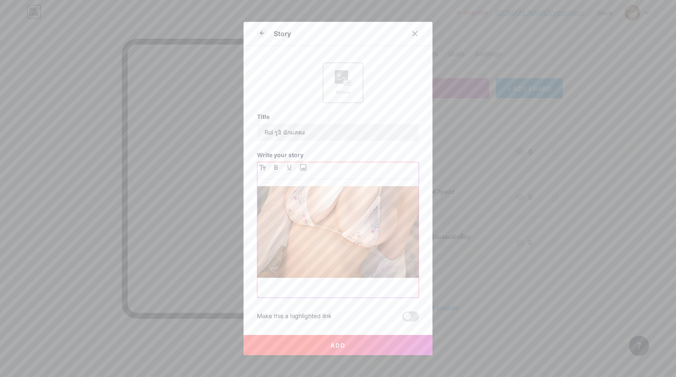
scroll to position [311, 0]
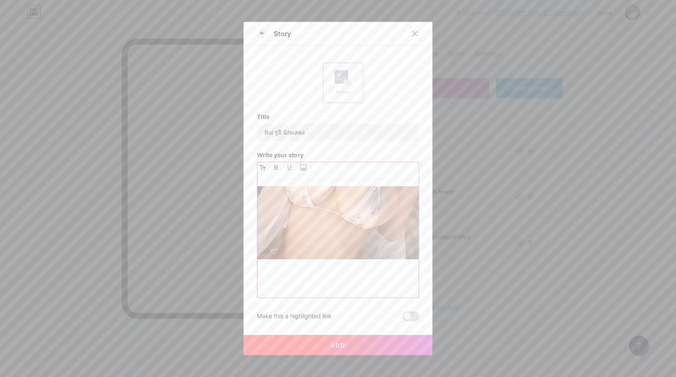
click at [275, 288] on p at bounding box center [337, 294] width 161 height 12
click at [275, 261] on div "อายุ : 26 เกิดเมื่อ : [DATE] [PERSON_NAME]เข้า[PERSON_NAME]ครั้งแรก : Debut: [D…" at bounding box center [337, 241] width 161 height 111
click at [288, 283] on div "อายุ : 26 เกิดเมื่อ : [DATE] [PERSON_NAME]เข้า[PERSON_NAME]ครั้งแรก : Debut: [D…" at bounding box center [337, 241] width 161 height 111
click at [293, 306] on p at bounding box center [337, 312] width 161 height 12
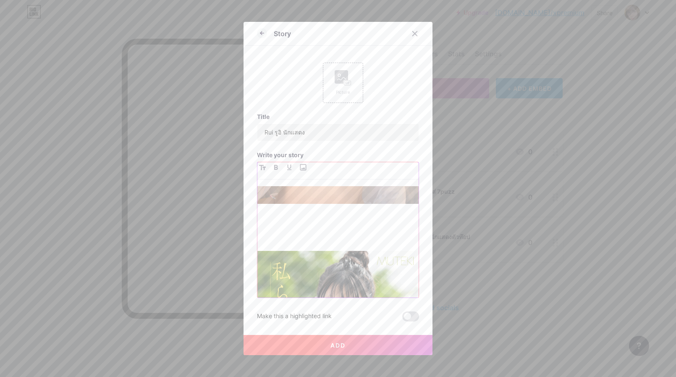
scroll to position [395, 0]
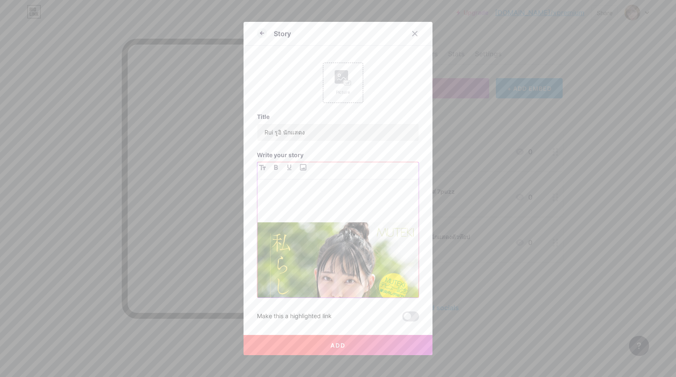
click at [273, 204] on p at bounding box center [337, 210] width 161 height 12
click at [295, 207] on p "TEK-102" at bounding box center [337, 213] width 161 height 12
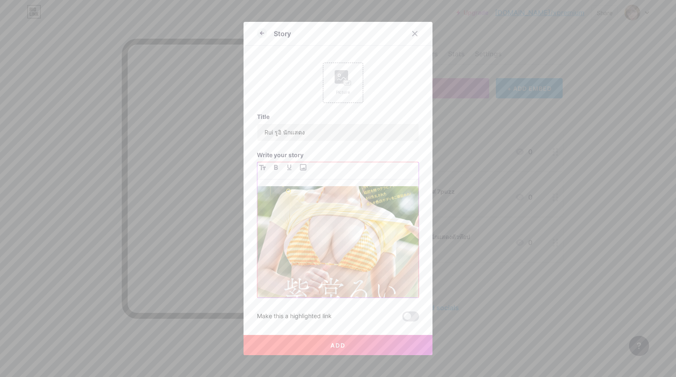
scroll to position [528, 0]
click at [385, 295] on div "อายุ : 26 เกิดเมื่อ : [DATE] [PERSON_NAME]เข้า[PERSON_NAME]ครั้งแรก : Debut: [D…" at bounding box center [337, 241] width 161 height 111
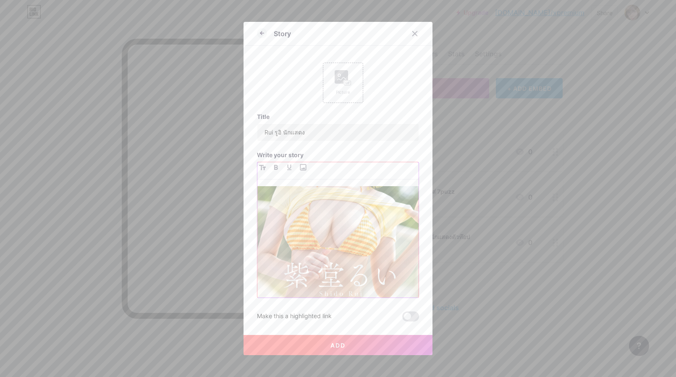
click at [300, 315] on p at bounding box center [337, 321] width 161 height 12
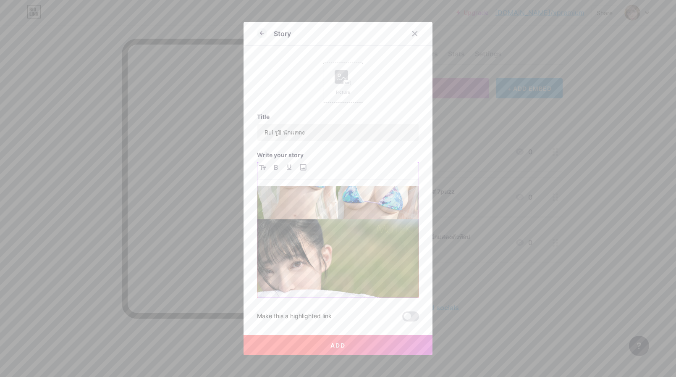
scroll to position [759, 0]
click at [352, 84] on div "Picture" at bounding box center [343, 83] width 40 height 40
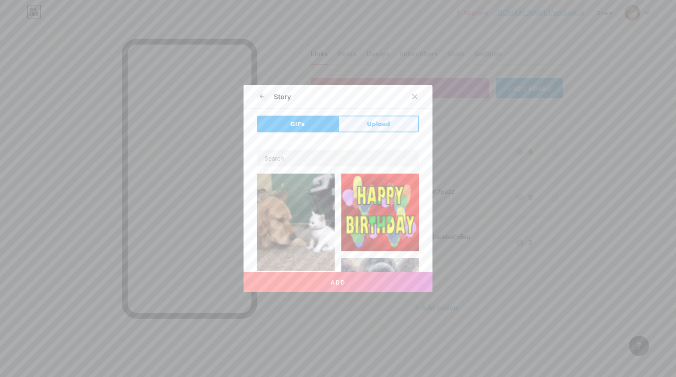
click at [371, 126] on span "Upload" at bounding box center [378, 124] width 23 height 9
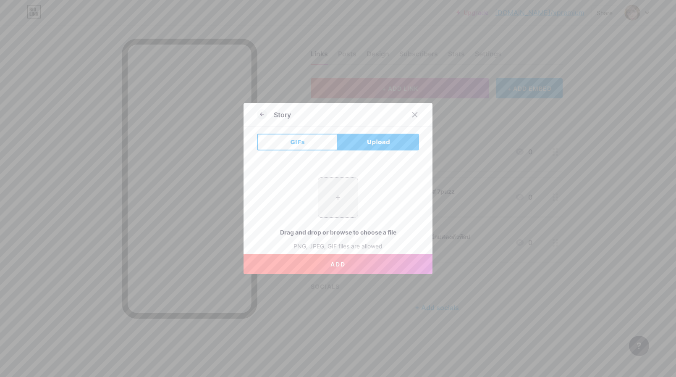
click at [340, 203] on input "file" at bounding box center [337, 197] width 39 height 39
type input "C:\fakepath\Screenshot_2.png"
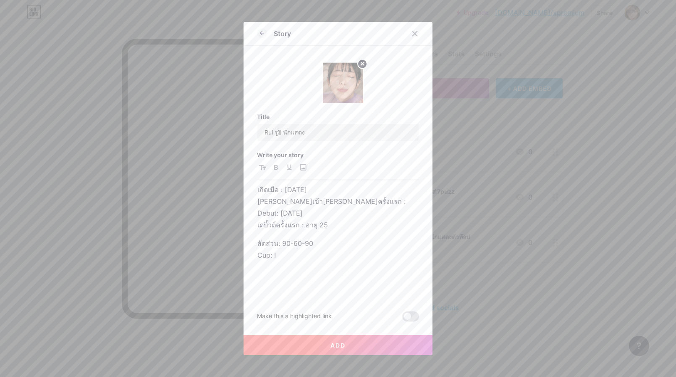
scroll to position [42, 0]
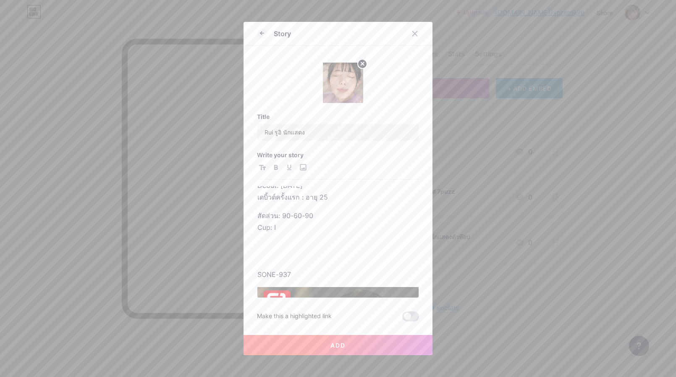
click at [343, 342] on span "Add" at bounding box center [337, 344] width 15 height 7
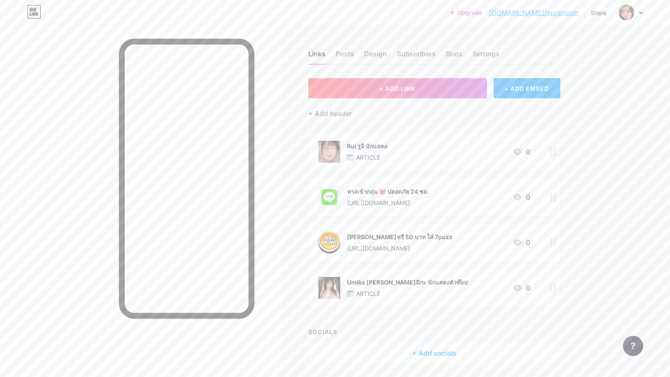
drag, startPoint x: 370, startPoint y: 146, endPoint x: 373, endPoint y: 266, distance: 120.5
click at [373, 266] on span "Rui รูอิ นักแสดง ARTICLE 0 ทางเข้ากลุ่ม 💓 ปลอดภัย 24 ชม. [URL][DOMAIN_NAME] 0 […" at bounding box center [434, 219] width 252 height 175
click at [624, 174] on div "Upgrade [DOMAIN_NAME]/xpremi... [DOMAIN_NAME]/xpremium Share Switch accounts ดู…" at bounding box center [335, 202] width 670 height 405
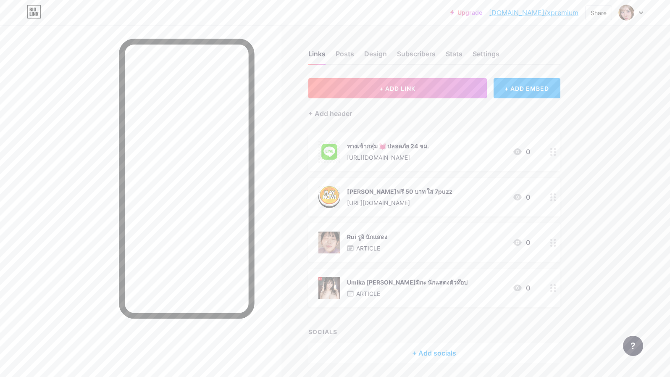
click at [607, 230] on div "Upgrade [DOMAIN_NAME]/xpremi... [DOMAIN_NAME]/xpremium Share Switch accounts ดู…" at bounding box center [335, 202] width 670 height 405
click at [442, 348] on div "+ Add socials" at bounding box center [434, 353] width 252 height 20
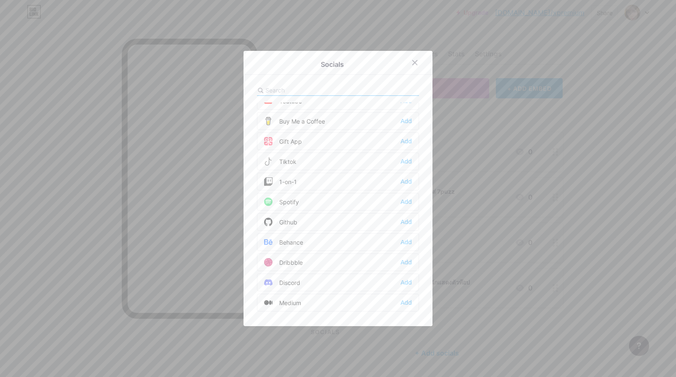
scroll to position [86, 0]
click at [599, 198] on div at bounding box center [338, 188] width 676 height 377
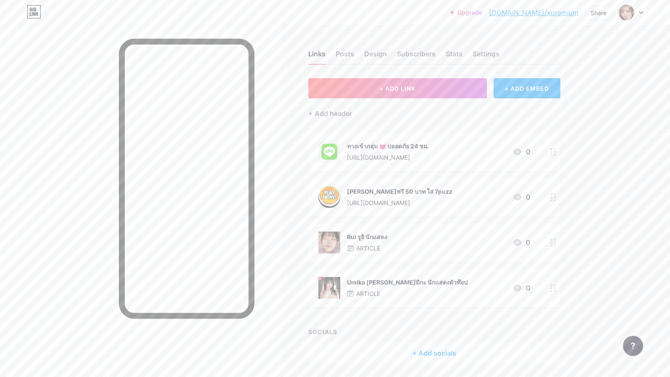
click at [432, 353] on div "+ Add socials" at bounding box center [434, 353] width 252 height 20
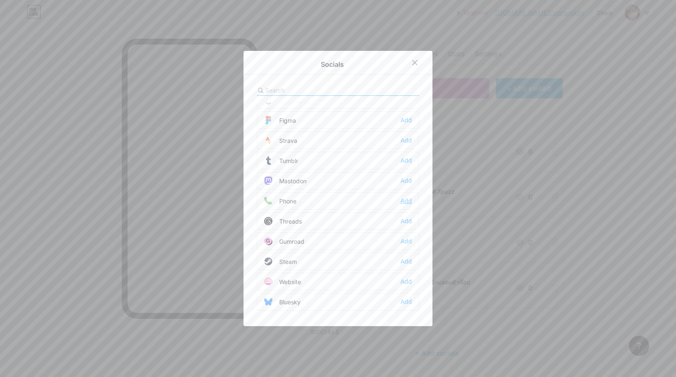
scroll to position [757, 0]
drag, startPoint x: 422, startPoint y: 134, endPoint x: 429, endPoint y: 173, distance: 40.1
click at [429, 172] on div "Socials Email Add Facebook Add Twitter Add Instagram Add Youtube Add Buy Me a C…" at bounding box center [337, 188] width 189 height 275
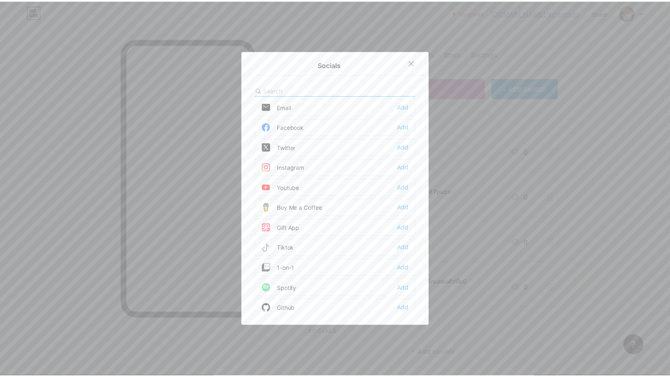
scroll to position [0, 0]
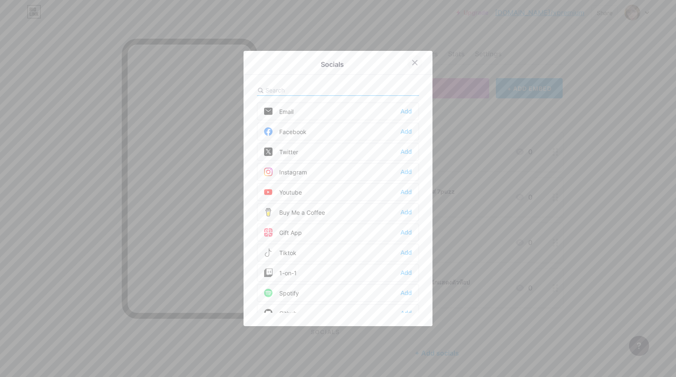
click at [412, 66] on div at bounding box center [414, 62] width 15 height 15
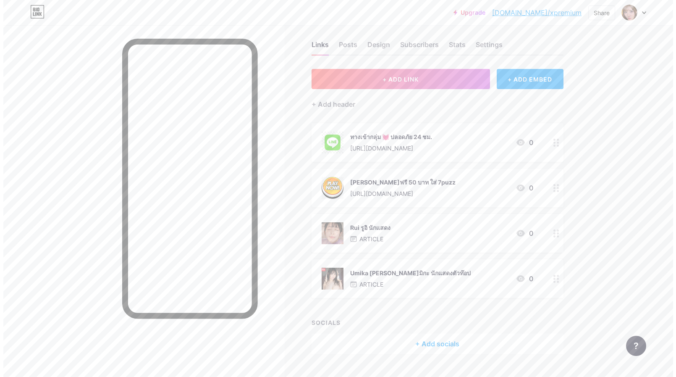
scroll to position [28, 0]
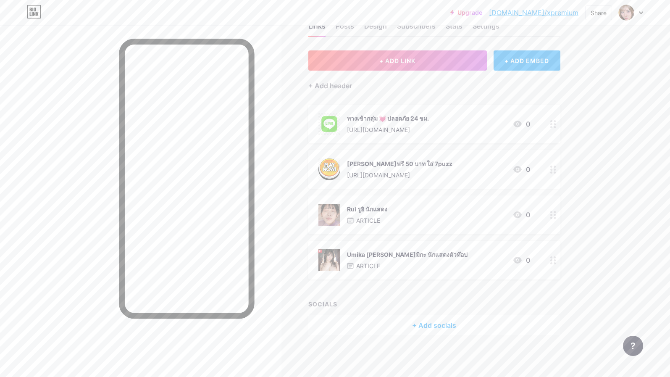
click at [529, 63] on div "+ ADD EMBED" at bounding box center [526, 60] width 67 height 20
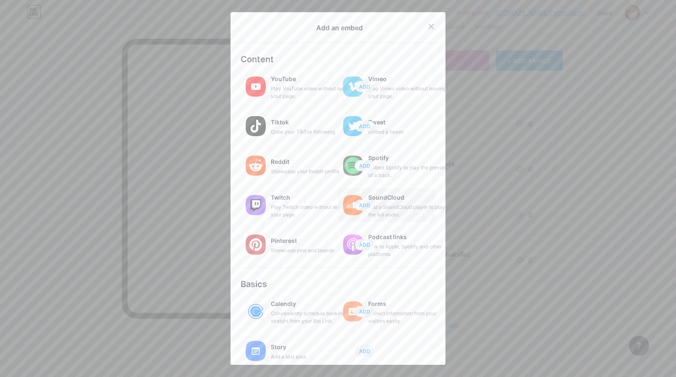
scroll to position [76, 0]
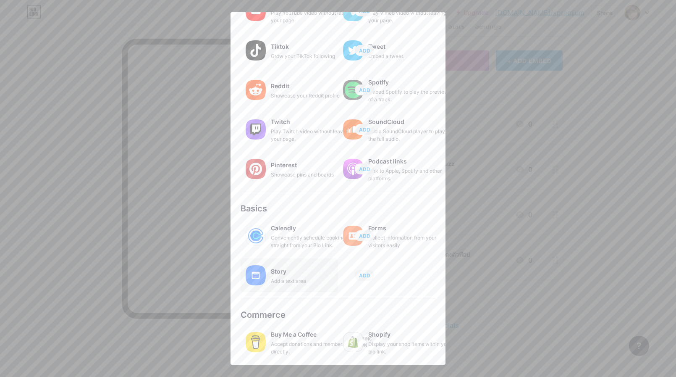
click at [295, 276] on div "Story" at bounding box center [313, 271] width 84 height 12
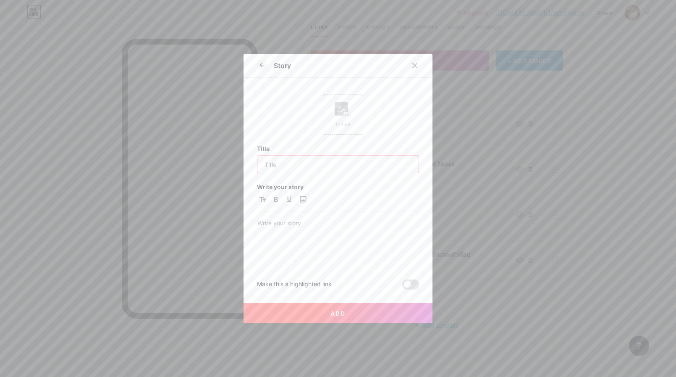
click at [306, 161] on input "text" at bounding box center [337, 164] width 161 height 17
type input "i"
type input "รวมเรื่องเด็ดๆ และนักแสดงตัวท๊อป"
click at [316, 224] on p at bounding box center [337, 224] width 161 height 12
click at [298, 250] on div "[PERSON_NAME]" at bounding box center [337, 241] width 161 height 47
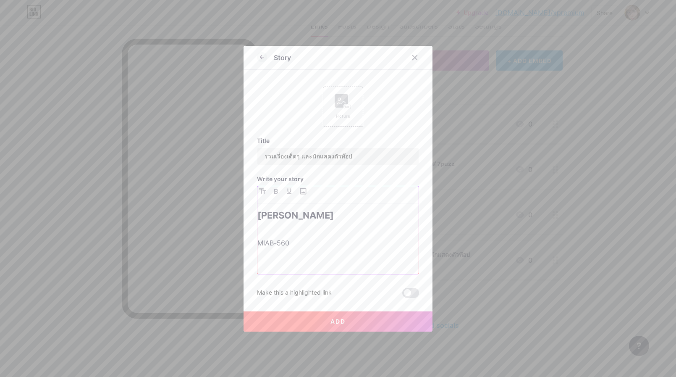
click at [299, 255] on p at bounding box center [337, 261] width 161 height 12
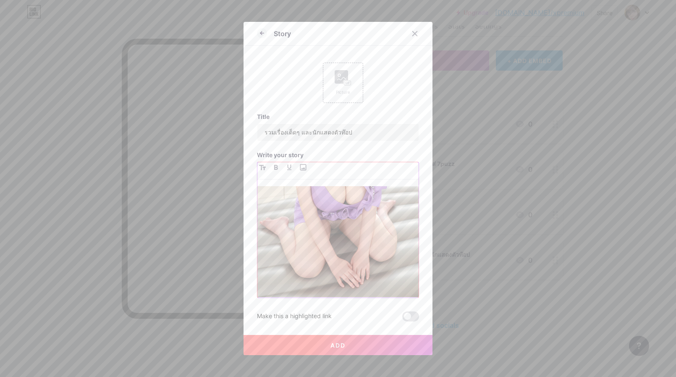
scroll to position [176, 0]
click at [325, 290] on div "[PERSON_NAME] MIAB-560" at bounding box center [337, 241] width 161 height 111
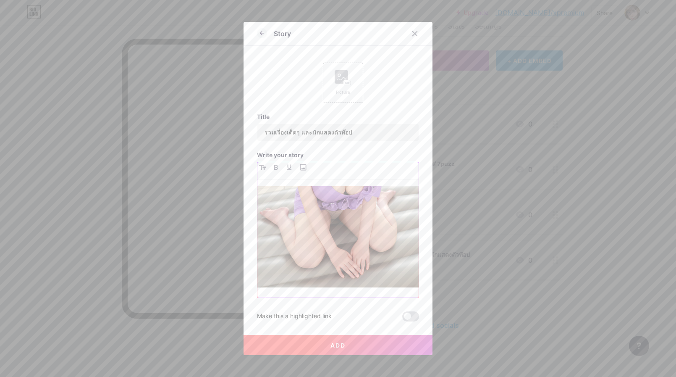
scroll to position [207, 0]
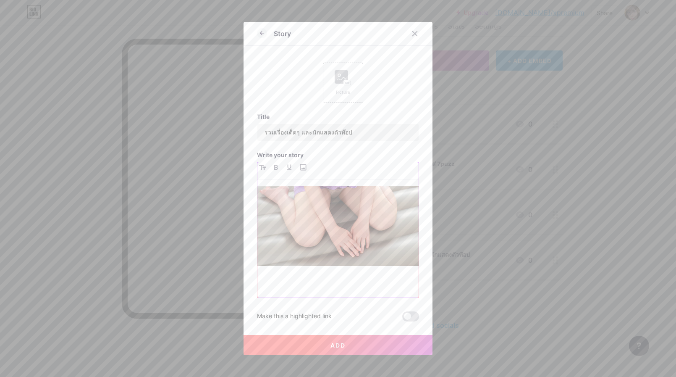
click at [305, 280] on div "[PERSON_NAME] MIAB-560" at bounding box center [337, 241] width 161 height 111
click at [279, 276] on p at bounding box center [337, 282] width 161 height 12
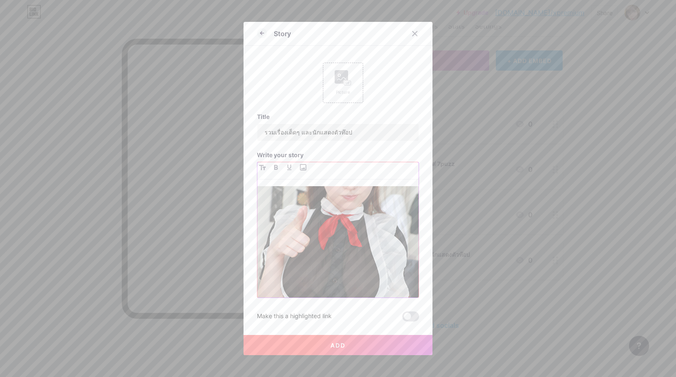
scroll to position [437, 0]
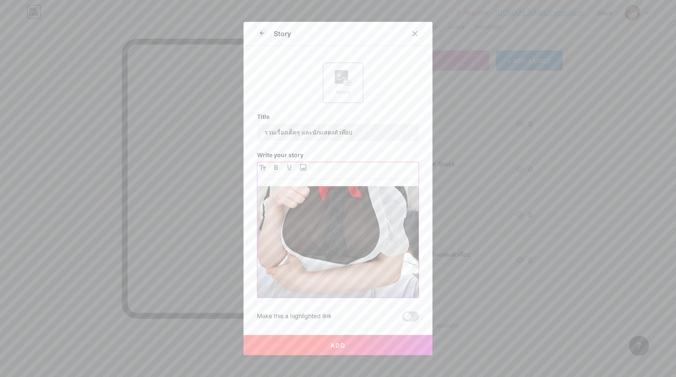
click at [364, 293] on div "[PERSON_NAME] MIAB-560 KAVR-450" at bounding box center [337, 241] width 161 height 111
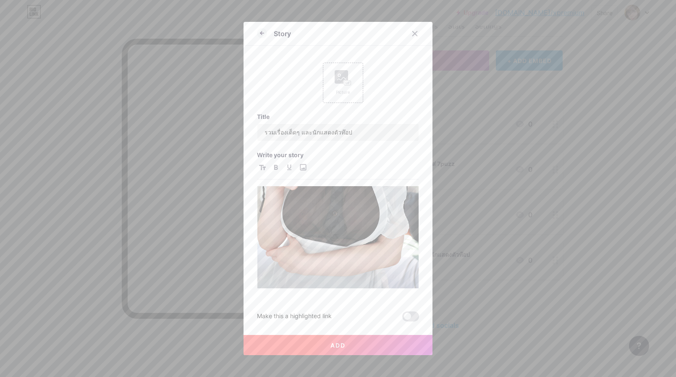
scroll to position [455, 0]
click at [293, 294] on div "[PERSON_NAME] MIAB-560 KAVR-450" at bounding box center [337, 241] width 161 height 111
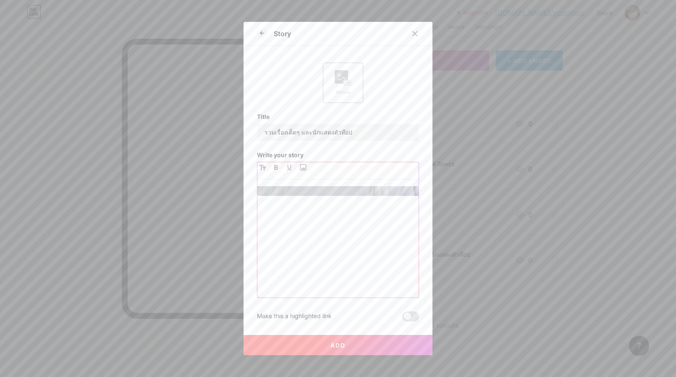
scroll to position [548, 0]
click at [301, 168] on input "file" at bounding box center [303, 167] width 10 height 10
type input "C:\fakepath\Untitled.png"
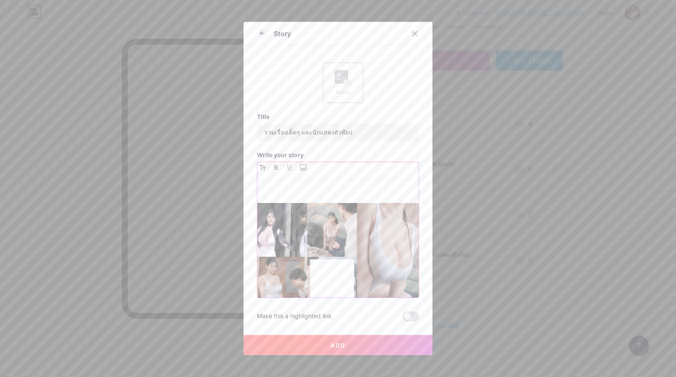
scroll to position [563, 0]
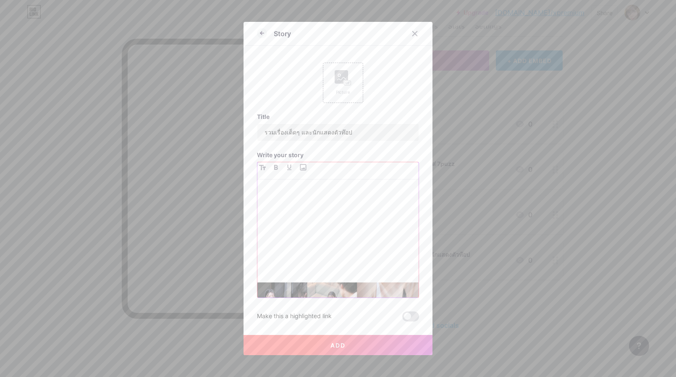
click at [299, 264] on p at bounding box center [337, 270] width 161 height 12
click at [286, 264] on p at bounding box center [337, 270] width 161 height 12
click at [310, 264] on p "DLDSS-406" at bounding box center [337, 270] width 161 height 12
click at [288, 241] on div "Rea Marumo MIAB-560 KAVR-450 DLDSS-406" at bounding box center [337, 241] width 161 height 111
click at [276, 245] on p at bounding box center [337, 251] width 161 height 12
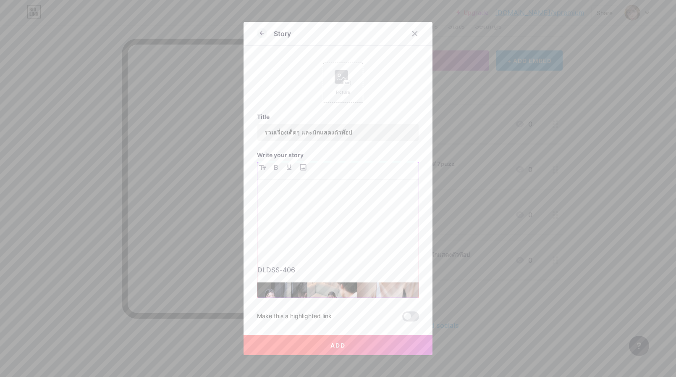
click at [268, 245] on p at bounding box center [337, 251] width 161 height 12
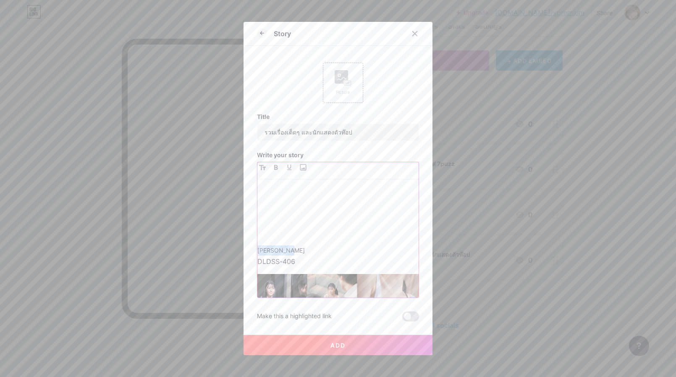
drag, startPoint x: 254, startPoint y: 232, endPoint x: 248, endPoint y: 231, distance: 6.4
click at [248, 231] on div "Story Picture Title รวมเรื่องเด็ดๆ และนักแสดงตัวท๊อป Write your story Rea Marum…" at bounding box center [337, 188] width 189 height 333
click at [276, 164] on button "button" at bounding box center [276, 167] width 10 height 10
click at [312, 235] on div "Rea Marumo MIAB-560 KAVR-450 Shio Asami DLDSS-406" at bounding box center [337, 241] width 161 height 111
click at [307, 245] on h4 "[PERSON_NAME]" at bounding box center [337, 250] width 161 height 10
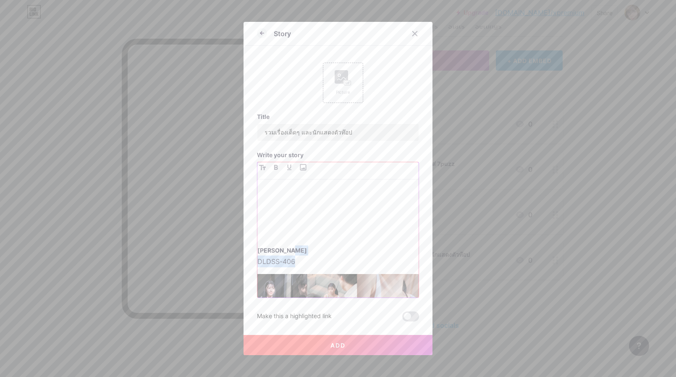
click at [300, 245] on h4 "[PERSON_NAME]" at bounding box center [337, 250] width 161 height 10
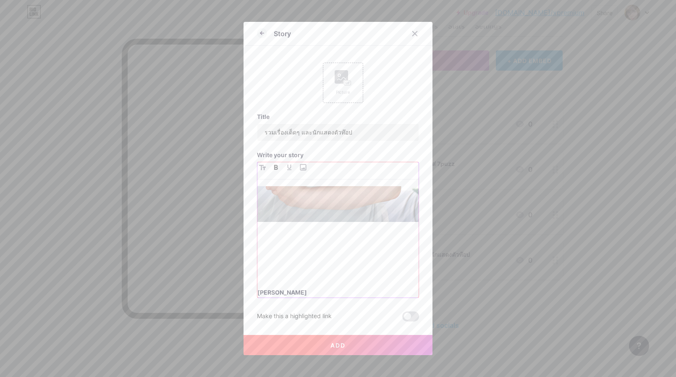
scroll to position [634, 0]
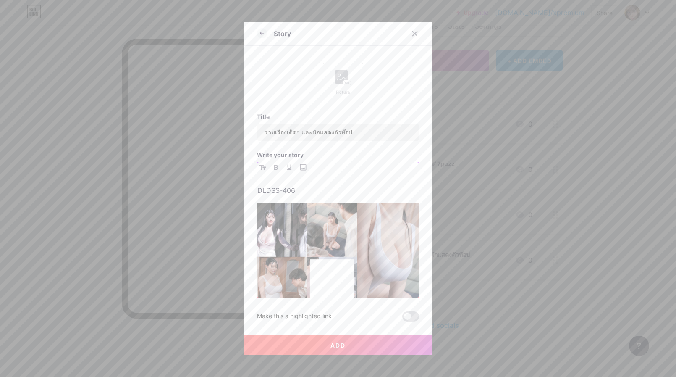
click at [406, 293] on div "Rea Marumo MIAB-560 KAVR-450 Shio Asami DLDSS-406" at bounding box center [337, 241] width 161 height 111
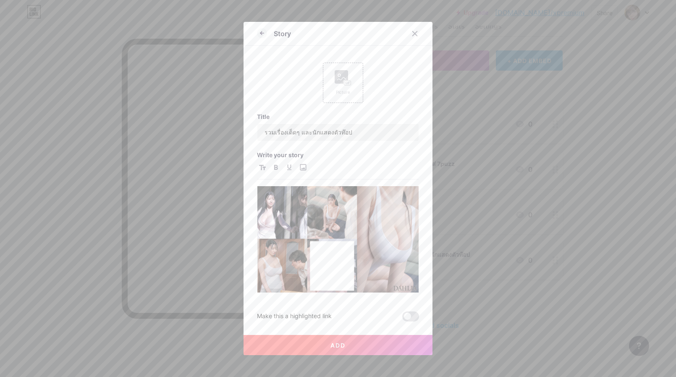
scroll to position [653, 0]
click at [298, 302] on p at bounding box center [337, 308] width 161 height 12
drag, startPoint x: 296, startPoint y: 283, endPoint x: 285, endPoint y: 290, distance: 13.3
click at [285, 302] on p at bounding box center [337, 308] width 161 height 12
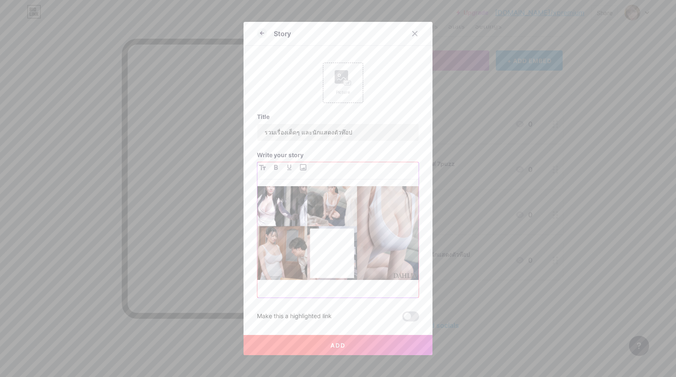
scroll to position [665, 0]
click at [263, 279] on div "Rea Marumo MIAB-560 KAVR-450 Shio Asami DLDSS-406" at bounding box center [337, 241] width 161 height 111
drag, startPoint x: 268, startPoint y: 272, endPoint x: 264, endPoint y: 275, distance: 5.3
click at [264, 290] on p at bounding box center [337, 296] width 161 height 12
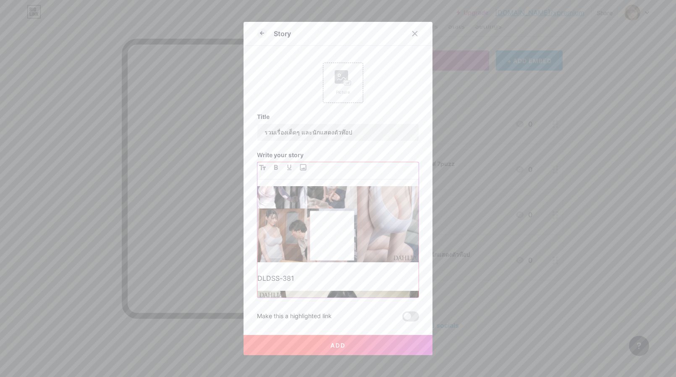
scroll to position [766, 0]
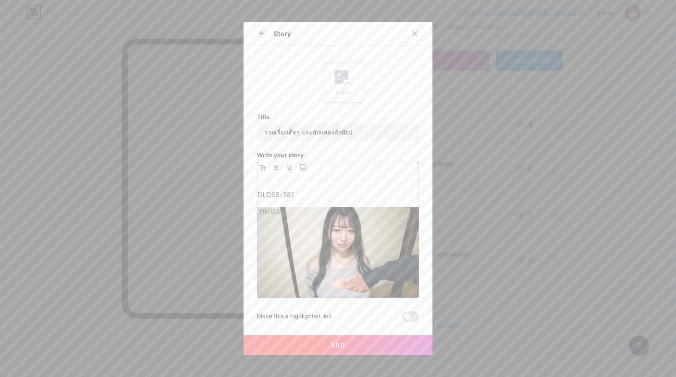
click at [377, 293] on div "Rea Marumo MIAB-560 KAVR-450 Shio Asami DLDSS-406 DLDSS-381" at bounding box center [337, 241] width 161 height 111
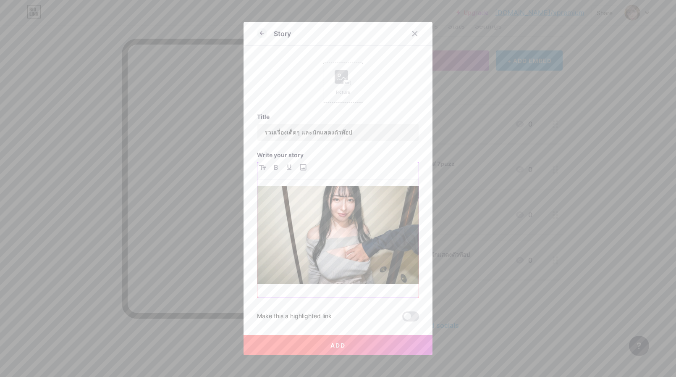
scroll to position [815, 0]
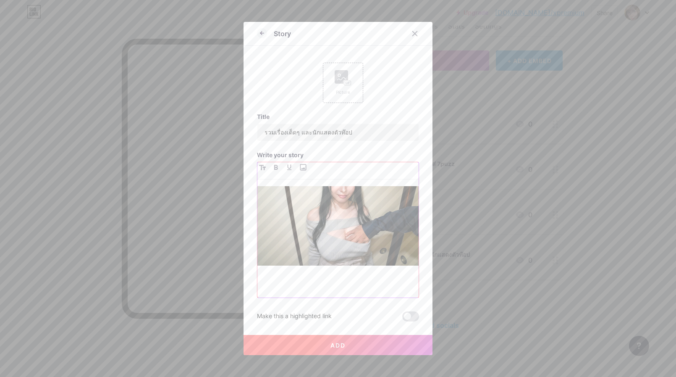
click at [310, 294] on p at bounding box center [337, 300] width 161 height 12
click at [272, 261] on div "Rea Marumo MIAB-560 KAVR-450 Shio Asami DLDSS-406 DLDSS-381" at bounding box center [337, 241] width 161 height 111
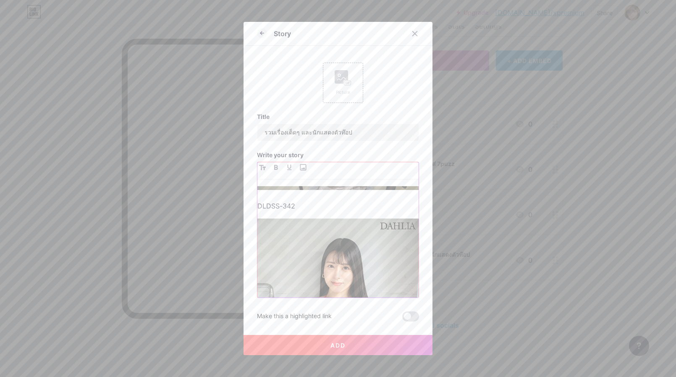
scroll to position [899, 0]
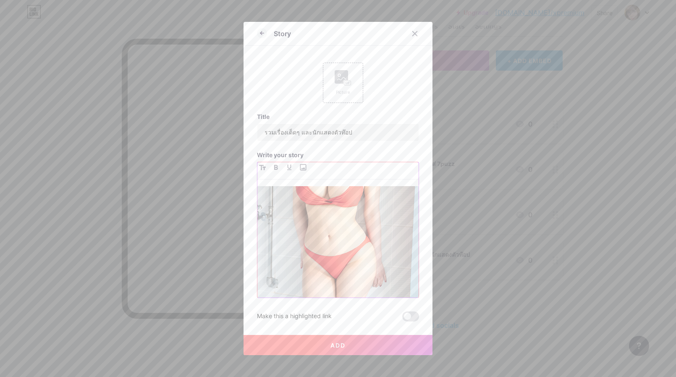
click at [309, 292] on div "Rea Marumo MIAB-560 KAVR-450 Shio Asami DLDSS-406 DLDSS-381 DLDSS-342" at bounding box center [337, 241] width 161 height 111
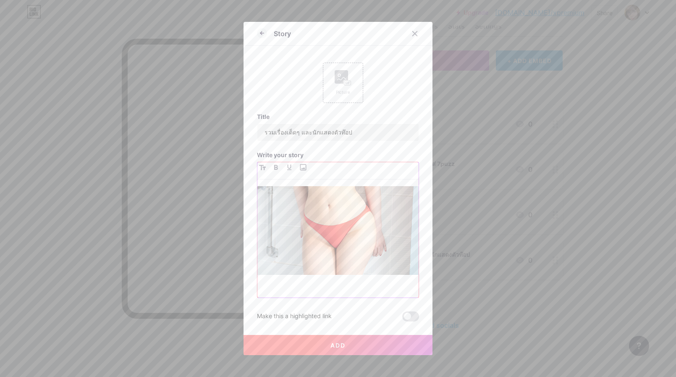
scroll to position [1077, 0]
click at [285, 282] on div "Rea Marumo MIAB-560 KAVR-450 Shio Asami DLDSS-406 DLDSS-381 DLDSS-342" at bounding box center [337, 241] width 161 height 111
click at [278, 280] on div "Rea Marumo MIAB-560 KAVR-450 Shio Asami DLDSS-406 DLDSS-381 DLDSS-342" at bounding box center [337, 241] width 161 height 111
click at [280, 282] on div "Rea Marumo MIAB-560 KAVR-450 Shio Asami DLDSS-406 DLDSS-381 DLDSS-342 SONE-787" at bounding box center [337, 241] width 161 height 111
click at [272, 303] on p at bounding box center [337, 309] width 161 height 12
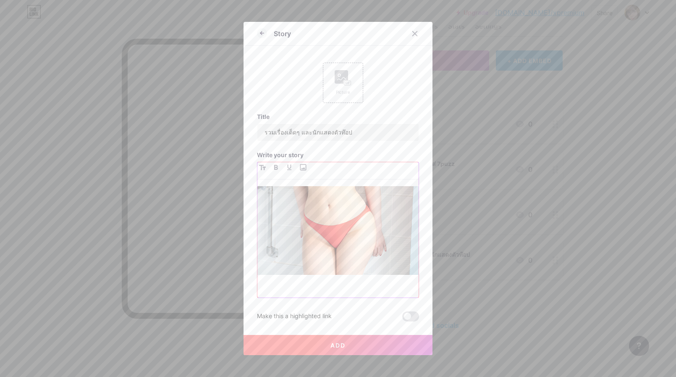
click at [302, 280] on div "Rea Marumo MIAB-560 KAVR-450 Shio Asami DLDSS-406 DLDSS-381 DLDSS-342 SONE-787" at bounding box center [337, 241] width 161 height 111
click at [279, 279] on div "Rea Marumo MIAB-560 KAVR-450 Shio Asami DLDSS-406 DLDSS-381 DLDSS-342 SONE-787" at bounding box center [337, 241] width 161 height 111
click at [271, 303] on p at bounding box center [337, 309] width 161 height 12
drag, startPoint x: 298, startPoint y: 275, endPoint x: 236, endPoint y: 275, distance: 61.7
click at [236, 275] on div "Story Picture Title รวมเรื่องเด็ดๆ และนักแสดงตัวท๊อป Write your story Rea Marum…" at bounding box center [338, 188] width 676 height 377
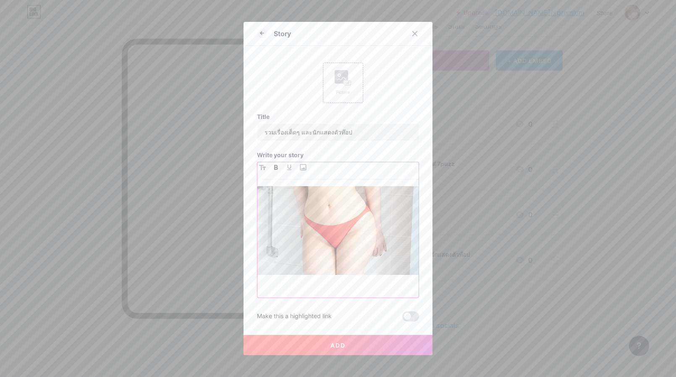
click at [275, 166] on icon "button" at bounding box center [276, 167] width 4 height 5
click at [307, 294] on div "Rea Marumo MIAB-560 KAVR-450 Shio Asami DLDSS-406 DLDSS-381 DLDSS-342 Ako Kimur…" at bounding box center [337, 241] width 161 height 111
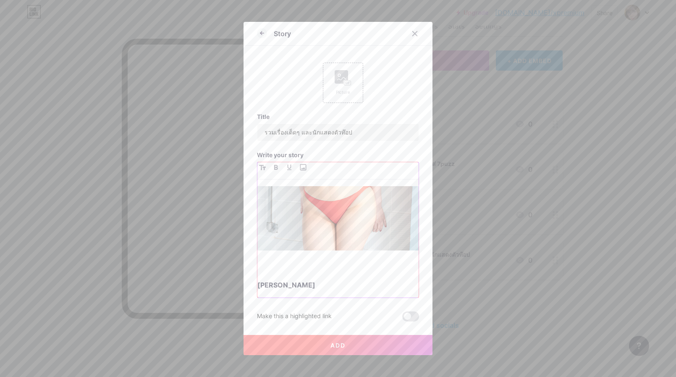
scroll to position [1101, 0]
click at [299, 315] on p at bounding box center [337, 321] width 161 height 12
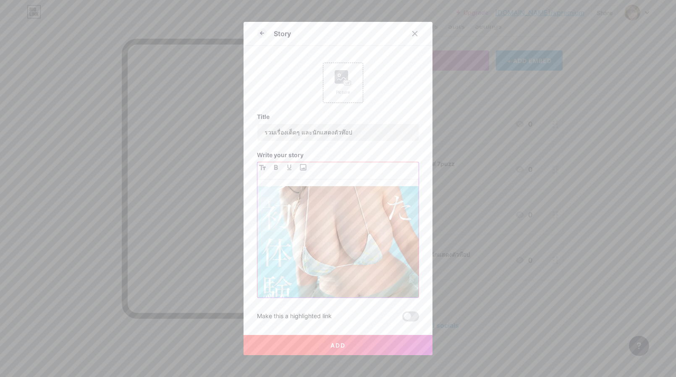
scroll to position [1355, 0]
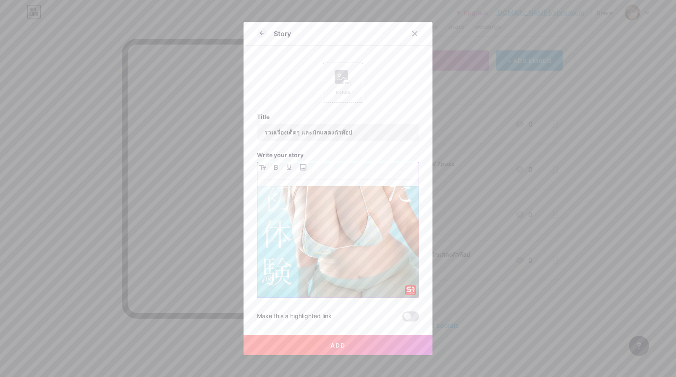
click at [294, 279] on div "Rea Marumo MIAB-560 KAVR-450 Shio Asami DLDSS-406 DLDSS-381 DLDSS-342 Ako Kimur…" at bounding box center [337, 241] width 161 height 111
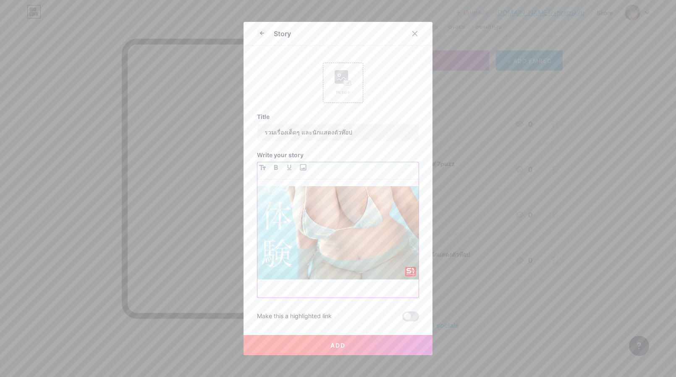
scroll to position [1392, 0]
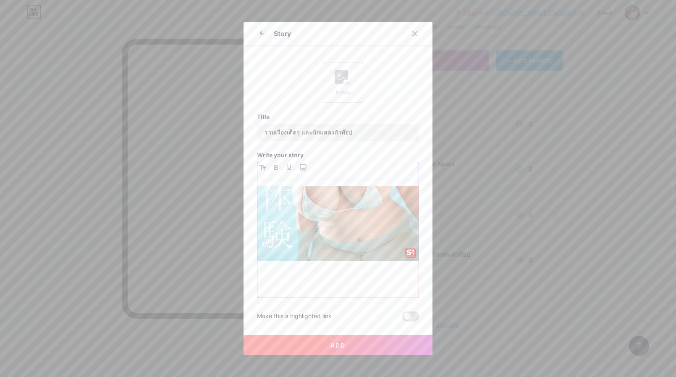
click at [266, 313] on p at bounding box center [337, 319] width 161 height 12
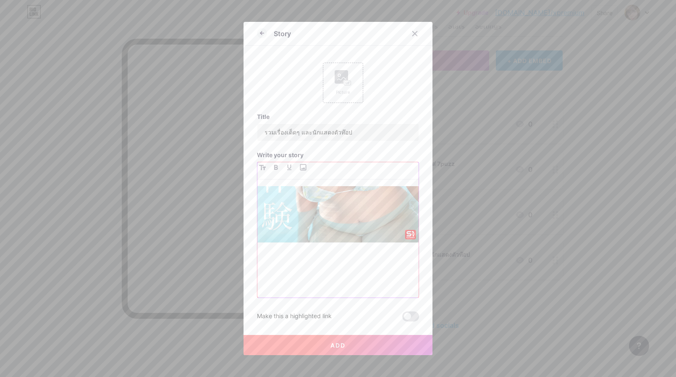
click at [281, 282] on div "Rea Marumo MIAB-560 KAVR-450 Shio Asami DLDSS-406 DLDSS-381 DLDSS-342 Ako Kimur…" at bounding box center [337, 241] width 161 height 111
click at [272, 313] on p at bounding box center [337, 319] width 161 height 12
click at [272, 279] on div "Rea Marumo MIAB-560 KAVR-450 Shio Asami DLDSS-406 DLDSS-381 DLDSS-342 Ako Kimur…" at bounding box center [337, 241] width 161 height 111
click at [271, 283] on div "Rea Marumo MIAB-560 KAVR-450 Shio Asami DLDSS-406 DLDSS-381 DLDSS-342 Ako Kimur…" at bounding box center [337, 241] width 161 height 111
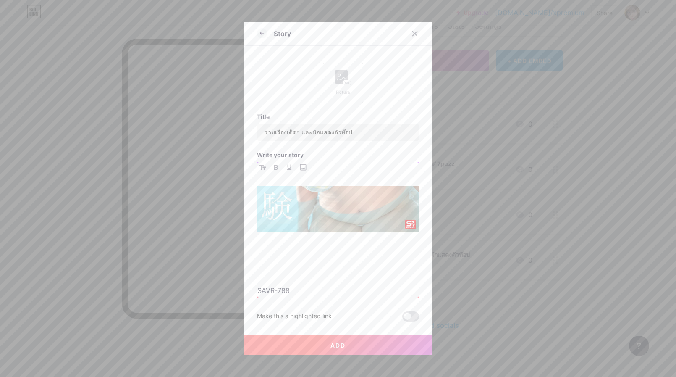
click at [278, 233] on div "Rea Marumo MIAB-560 KAVR-450 Shio Asami DLDSS-406 DLDSS-381 DLDSS-342 Ako Kimur…" at bounding box center [337, 241] width 161 height 111
click at [272, 266] on p at bounding box center [337, 272] width 161 height 12
click at [280, 303] on p at bounding box center [337, 309] width 161 height 12
drag, startPoint x: 303, startPoint y: 229, endPoint x: 251, endPoint y: 230, distance: 52.5
click at [251, 230] on div "Story Picture Title รวมเรื่องเด็ดๆ และนักแสดงตัวท๊อป Write your story Rea Marum…" at bounding box center [337, 188] width 189 height 333
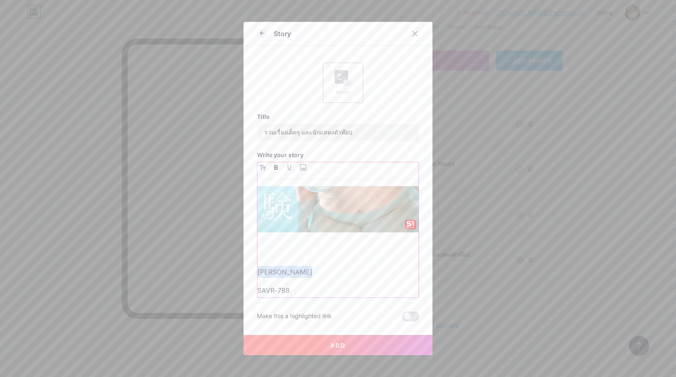
click at [275, 170] on button "button" at bounding box center [276, 167] width 10 height 10
drag, startPoint x: 319, startPoint y: 224, endPoint x: 225, endPoint y: 224, distance: 94.0
click at [225, 224] on div "Story Picture Title รวมเรื่องเด็ดๆ และนักแสดงตัวท๊อป Write your story Rea Marum…" at bounding box center [338, 188] width 676 height 377
click at [261, 165] on icon "button" at bounding box center [262, 167] width 7 height 5
click at [335, 247] on p at bounding box center [337, 253] width 161 height 12
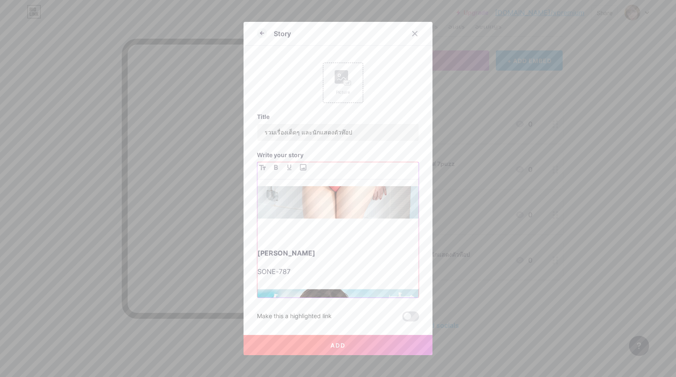
scroll to position [1127, 0]
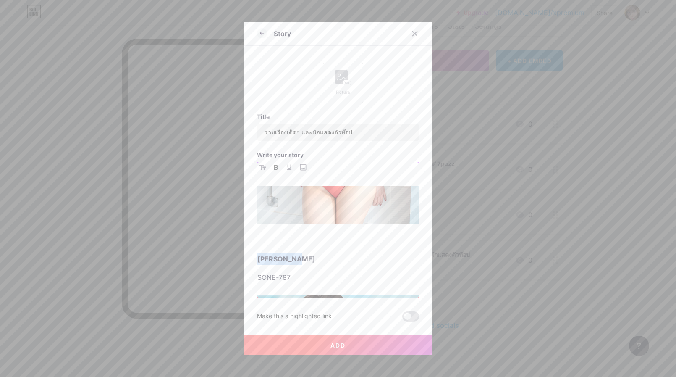
drag, startPoint x: 310, startPoint y: 221, endPoint x: 242, endPoint y: 196, distance: 71.8
click at [226, 219] on div "Story Picture Title รวมเรื่องเด็ดๆ และนักแสดงตัวท๊อป Write your story Rea Marum…" at bounding box center [338, 188] width 676 height 377
click at [259, 166] on icon "button" at bounding box center [262, 167] width 7 height 5
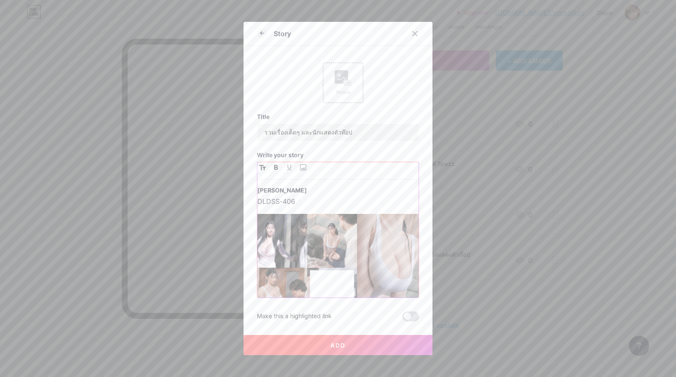
scroll to position [581, 0]
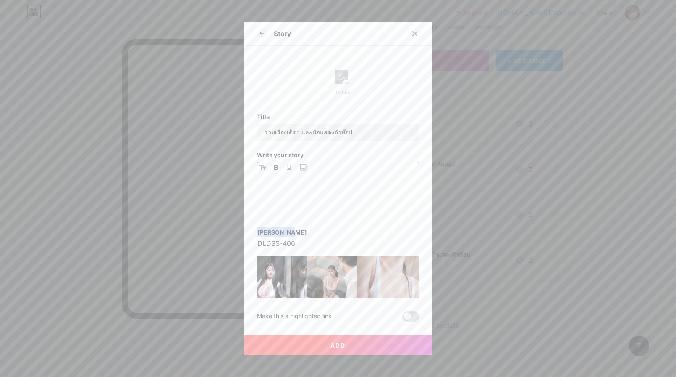
drag, startPoint x: 298, startPoint y: 213, endPoint x: 253, endPoint y: 188, distance: 51.5
click at [225, 215] on div "Story Picture Title รวมเรื่องเด็ดๆ และนักแสดงตัวท๊อป Write your story Rea Marum…" at bounding box center [338, 188] width 676 height 377
click at [263, 167] on icon "button" at bounding box center [262, 167] width 7 height 5
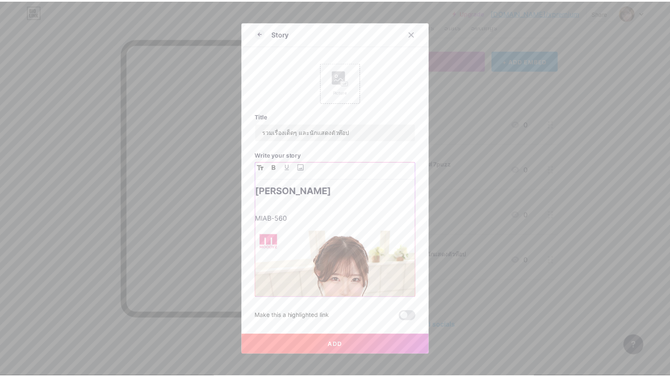
scroll to position [0, 0]
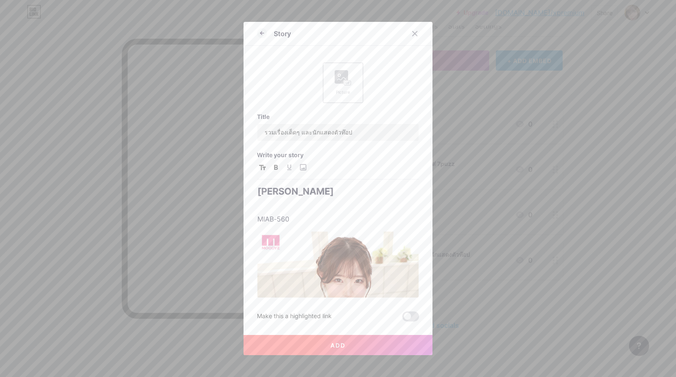
click at [352, 80] on div "Picture" at bounding box center [343, 83] width 40 height 40
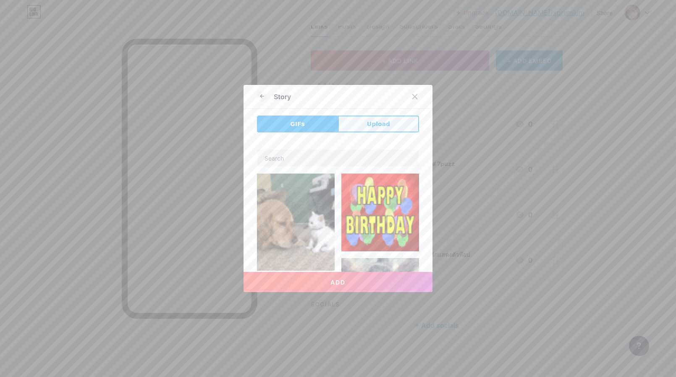
click at [377, 126] on span "Upload" at bounding box center [378, 124] width 23 height 9
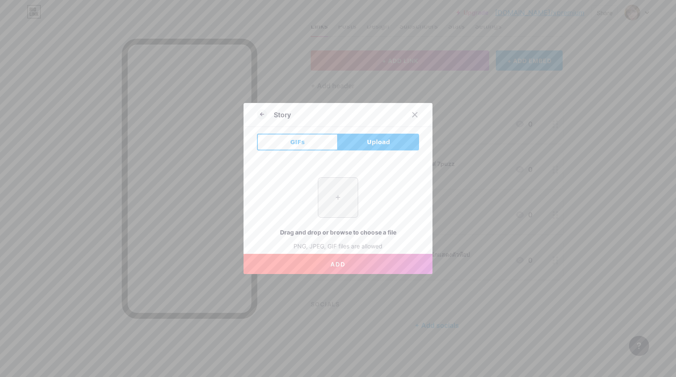
click at [344, 181] on input "file" at bounding box center [337, 197] width 39 height 39
type input "C:\fakepath\sperm03.jpg"
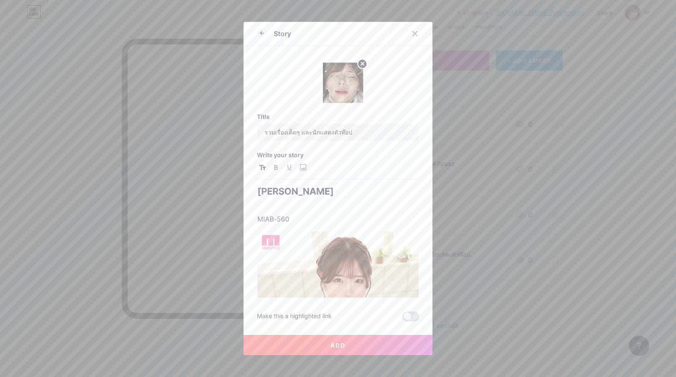
click at [345, 342] on span "Add" at bounding box center [337, 344] width 15 height 7
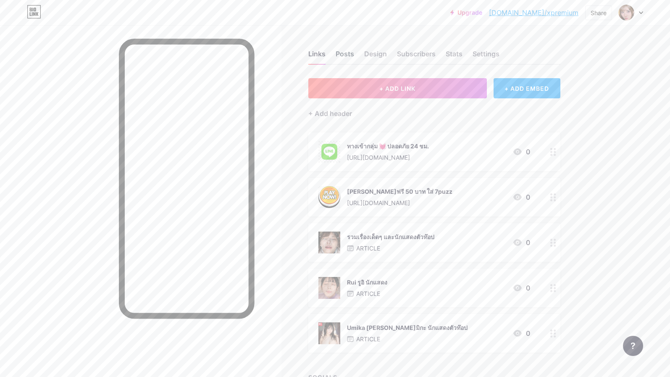
click at [353, 58] on div "Posts" at bounding box center [344, 56] width 18 height 15
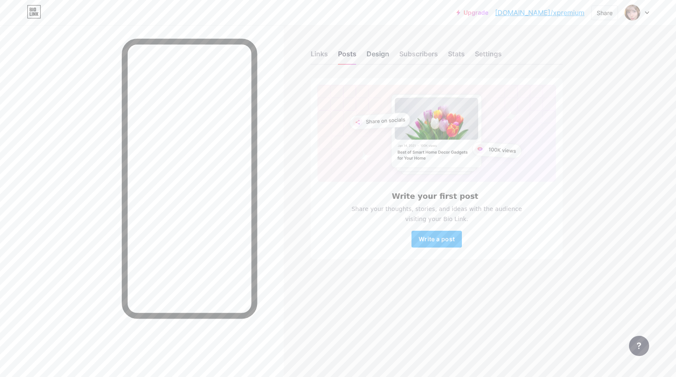
click at [385, 54] on div "Design" at bounding box center [377, 56] width 23 height 15
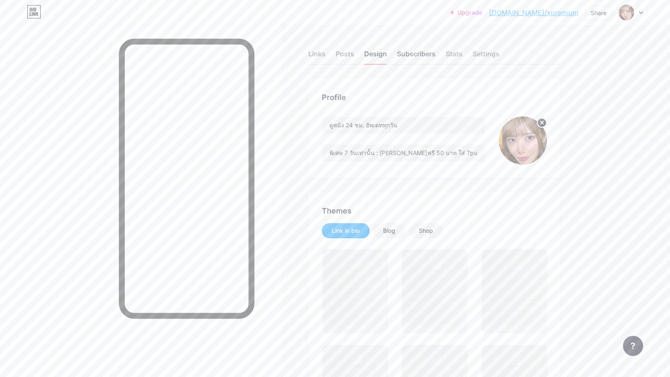
click at [424, 54] on div "Subscribers" at bounding box center [416, 56] width 39 height 15
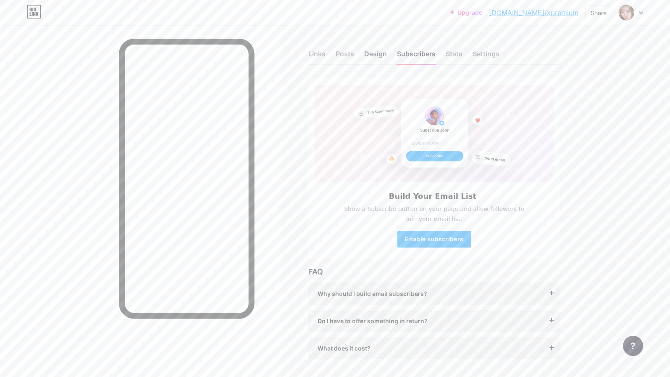
click at [387, 56] on div "Design" at bounding box center [375, 56] width 23 height 15
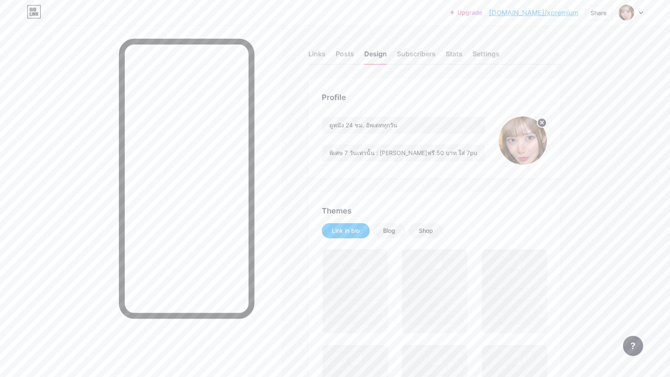
click at [543, 123] on circle at bounding box center [541, 122] width 9 height 9
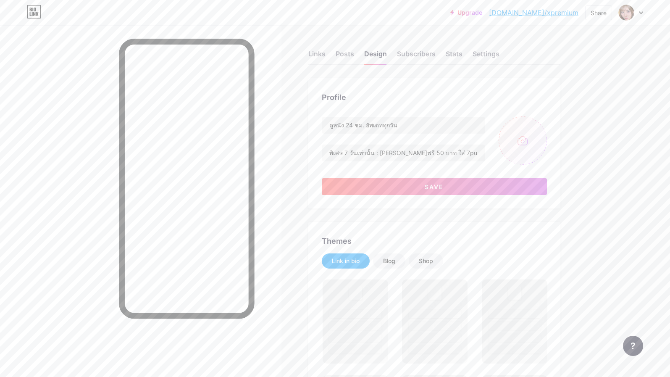
click at [523, 143] on input "file" at bounding box center [522, 140] width 48 height 48
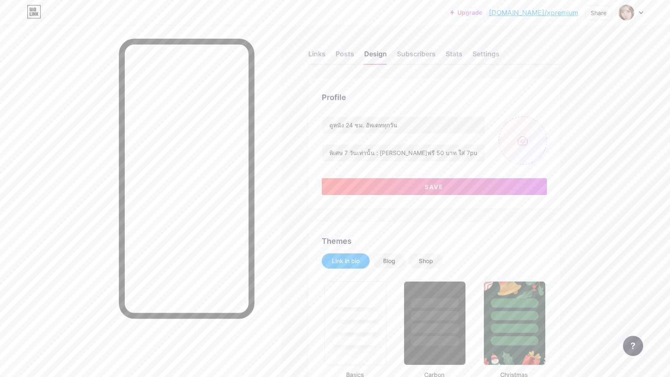
type input "C:\fakepath\china-chisaki.webp"
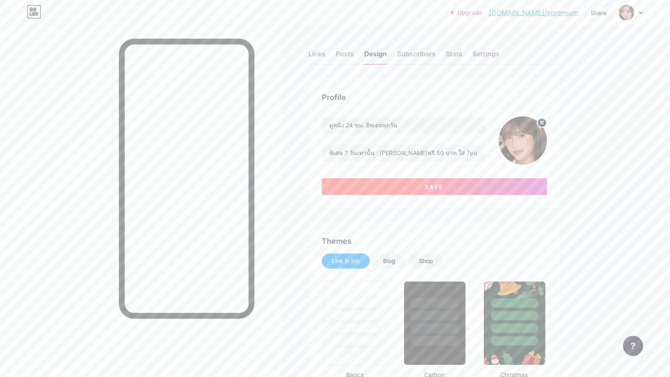
click at [465, 185] on button "Save" at bounding box center [434, 186] width 225 height 17
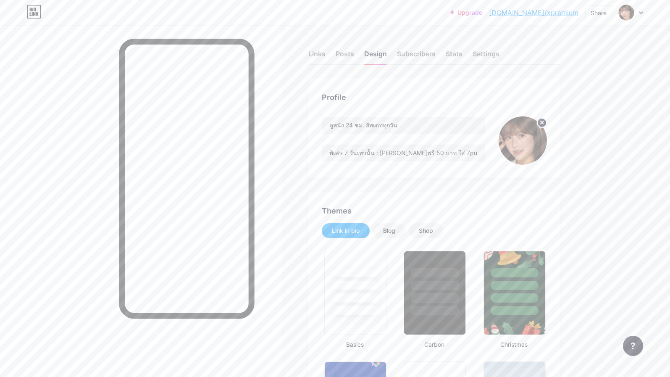
click at [562, 15] on link "[DOMAIN_NAME]/xpremium" at bounding box center [533, 13] width 89 height 10
click at [429, 57] on div "Subscribers" at bounding box center [416, 56] width 39 height 15
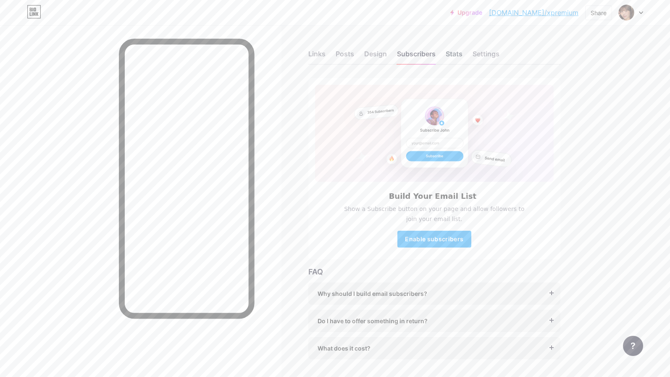
click at [450, 57] on div "Stats" at bounding box center [453, 56] width 17 height 15
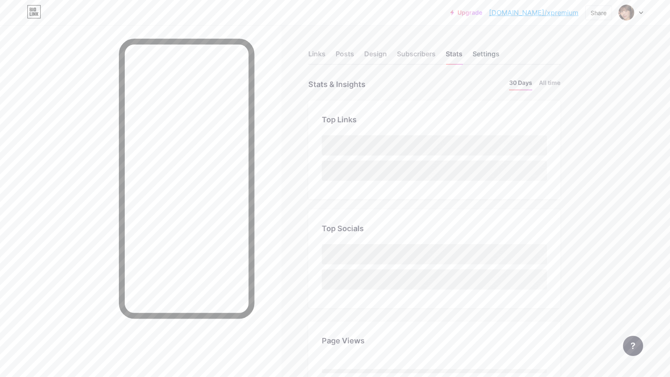
click at [484, 55] on div "Settings" at bounding box center [485, 56] width 27 height 15
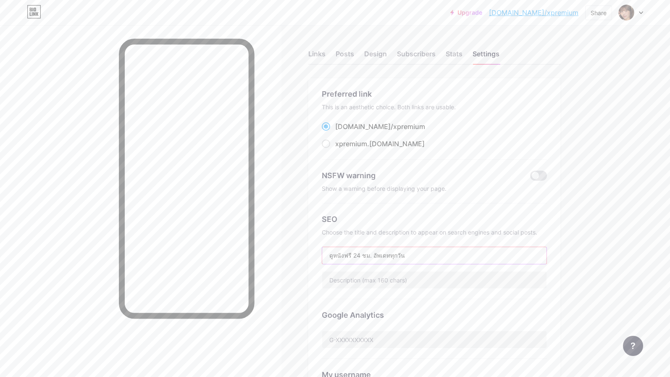
click at [345, 253] on input "ดูหนังฟรี 24 ชม. อัพเดททุกวัน" at bounding box center [434, 255] width 224 height 17
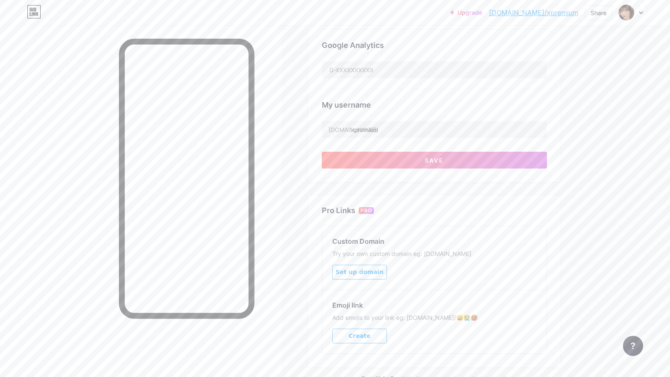
scroll to position [294, 0]
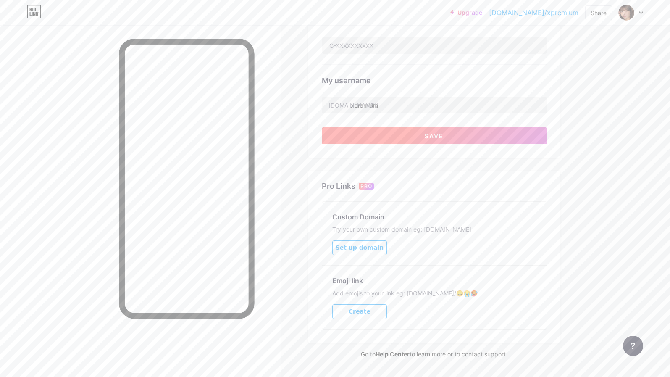
click at [434, 133] on span "Save" at bounding box center [433, 135] width 19 height 7
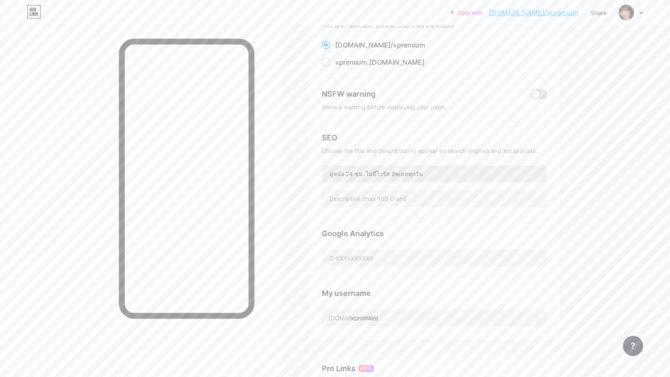
scroll to position [76, 0]
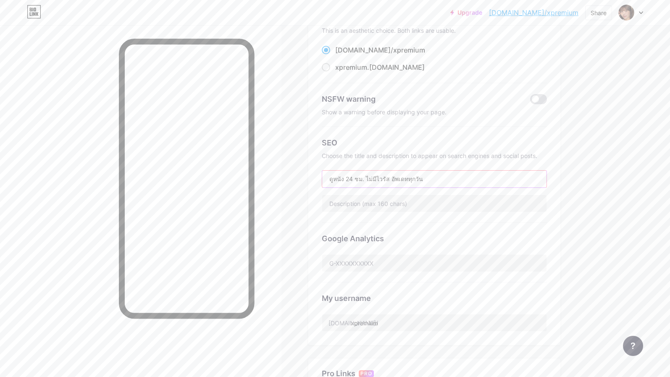
drag, startPoint x: 385, startPoint y: 179, endPoint x: 367, endPoint y: 181, distance: 17.8
click at [367, 181] on input "ดูหนัง 24 ชม. ไม่มีไวรัส อัพเดททุกวัน" at bounding box center [434, 178] width 224 height 17
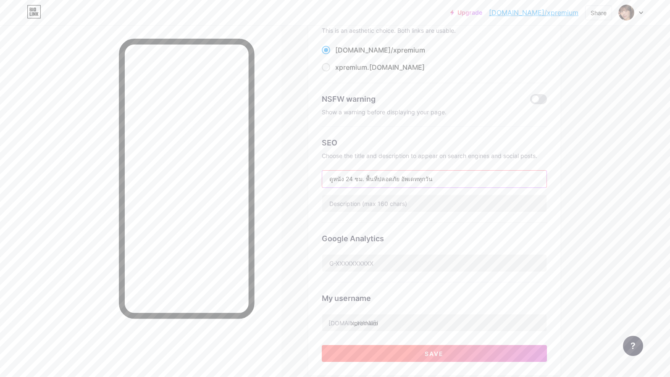
type input "ดูหนัง 24 ชม. พื้นที่ปลอดภัย อัพเดททุกวัน"
click at [488, 350] on button "Save" at bounding box center [434, 353] width 225 height 17
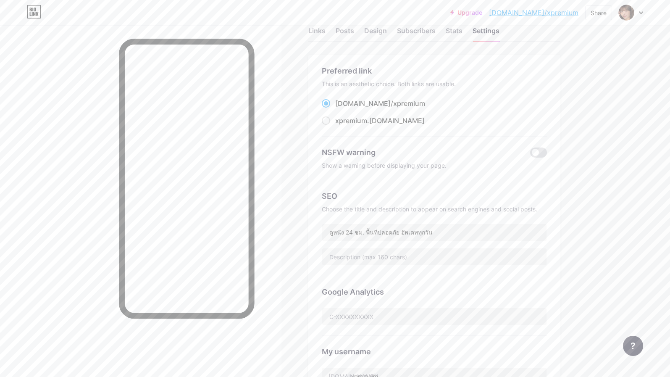
scroll to position [0, 0]
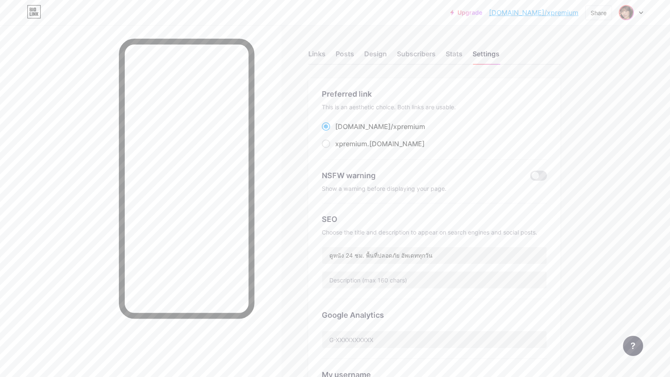
click at [623, 12] on img at bounding box center [625, 12] width 13 height 13
click at [325, 54] on div "Links" at bounding box center [316, 56] width 17 height 15
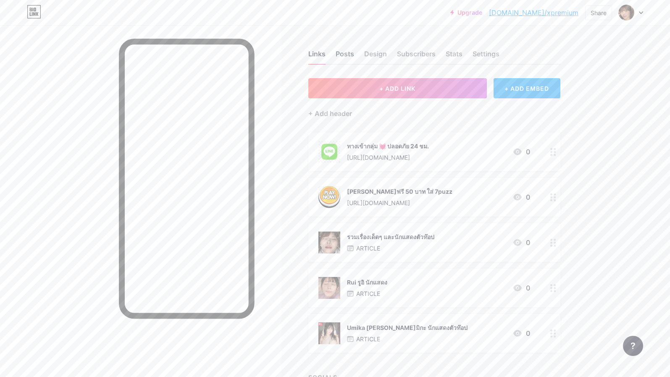
click at [351, 58] on div "Posts" at bounding box center [344, 56] width 18 height 15
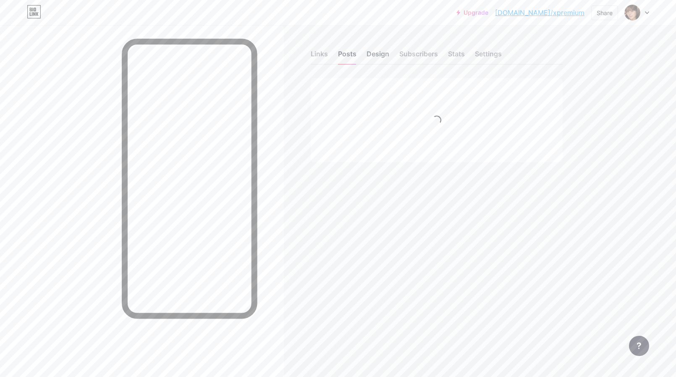
click at [374, 55] on div "Design" at bounding box center [377, 56] width 23 height 15
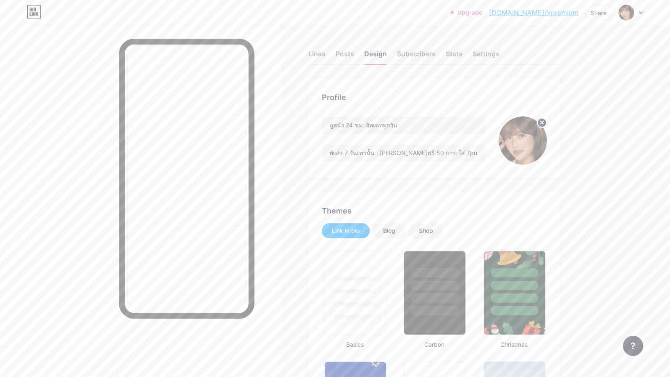
click at [542, 123] on circle at bounding box center [541, 122] width 9 height 9
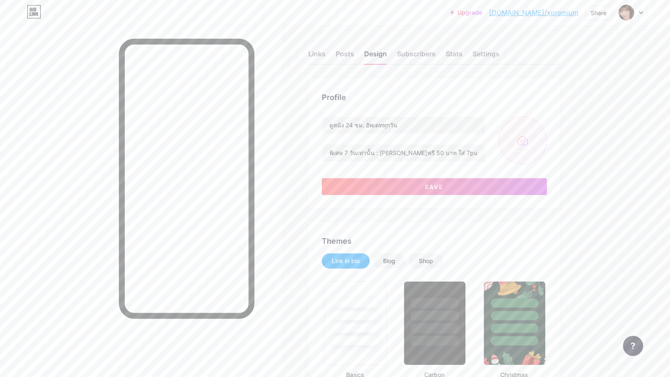
click at [521, 141] on input "file" at bounding box center [522, 140] width 48 height 48
type input "C:\fakepath\momona-sakuraba.webp"
click at [546, 124] on circle at bounding box center [541, 122] width 9 height 9
click at [526, 140] on input "file" at bounding box center [522, 140] width 48 height 48
type input "C:\fakepath\momona-sakuraba.png"
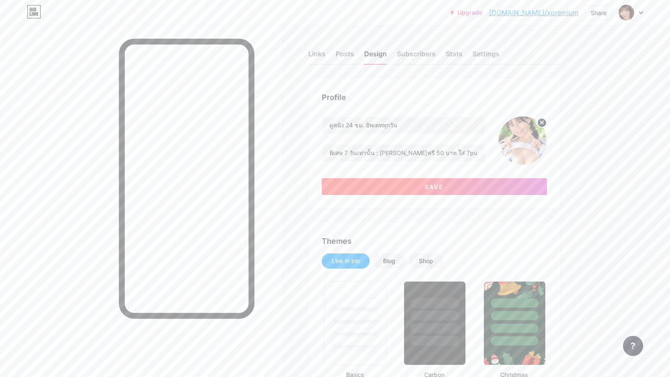
click at [489, 184] on button "Save" at bounding box center [434, 186] width 225 height 17
